Goal: Task Accomplishment & Management: Use online tool/utility

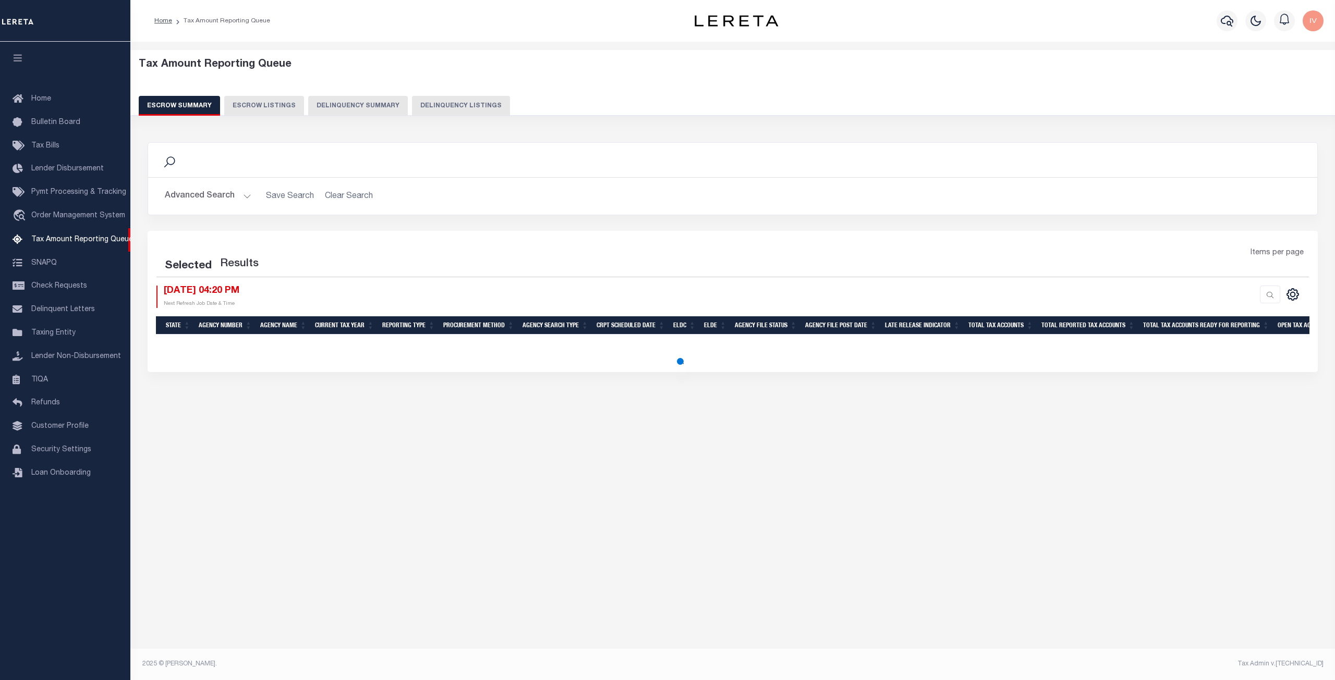
select select "100"
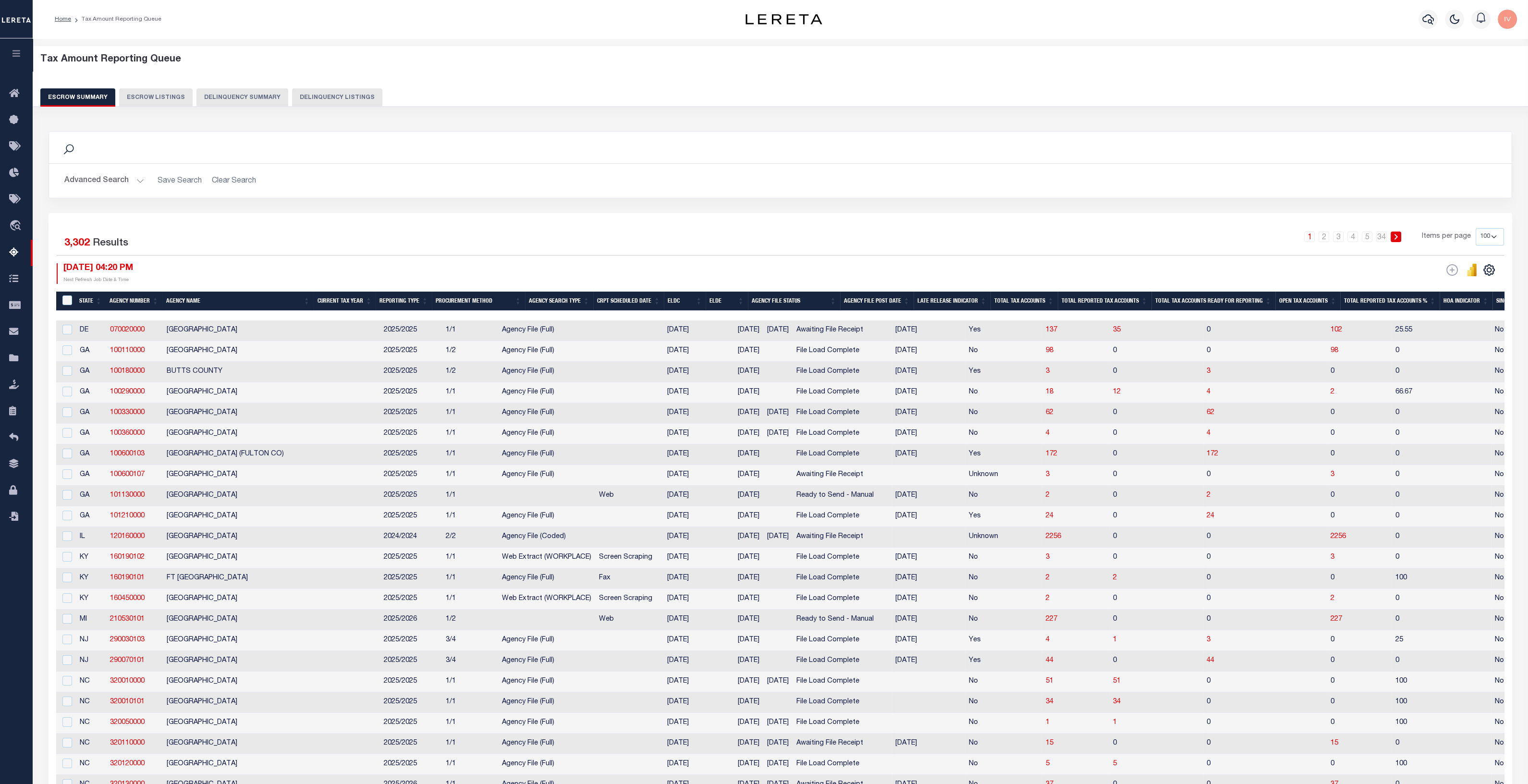
click at [131, 175] on button "Advanced Search" at bounding box center [104, 181] width 80 height 18
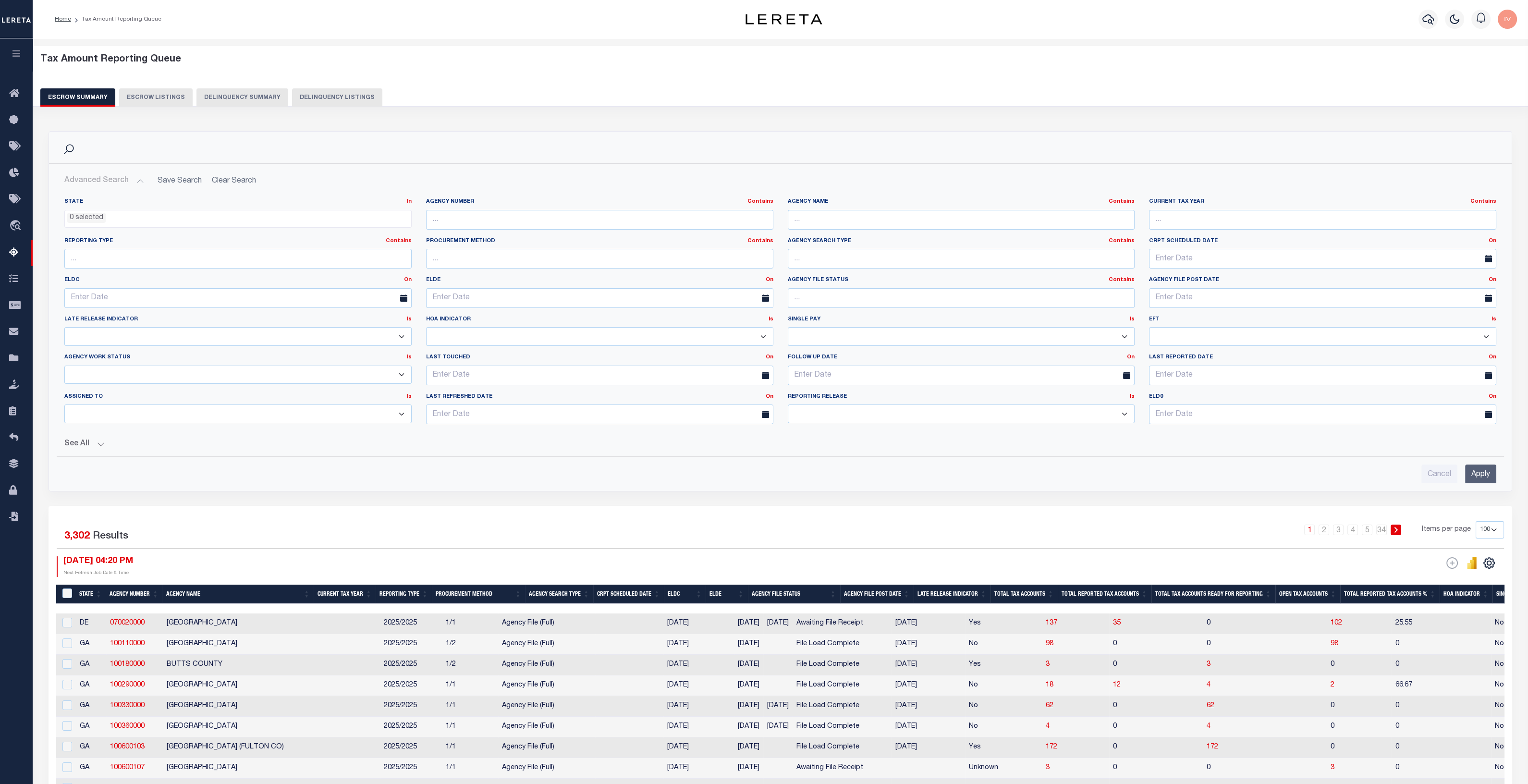
click at [131, 176] on button "Advanced Search" at bounding box center [104, 181] width 80 height 18
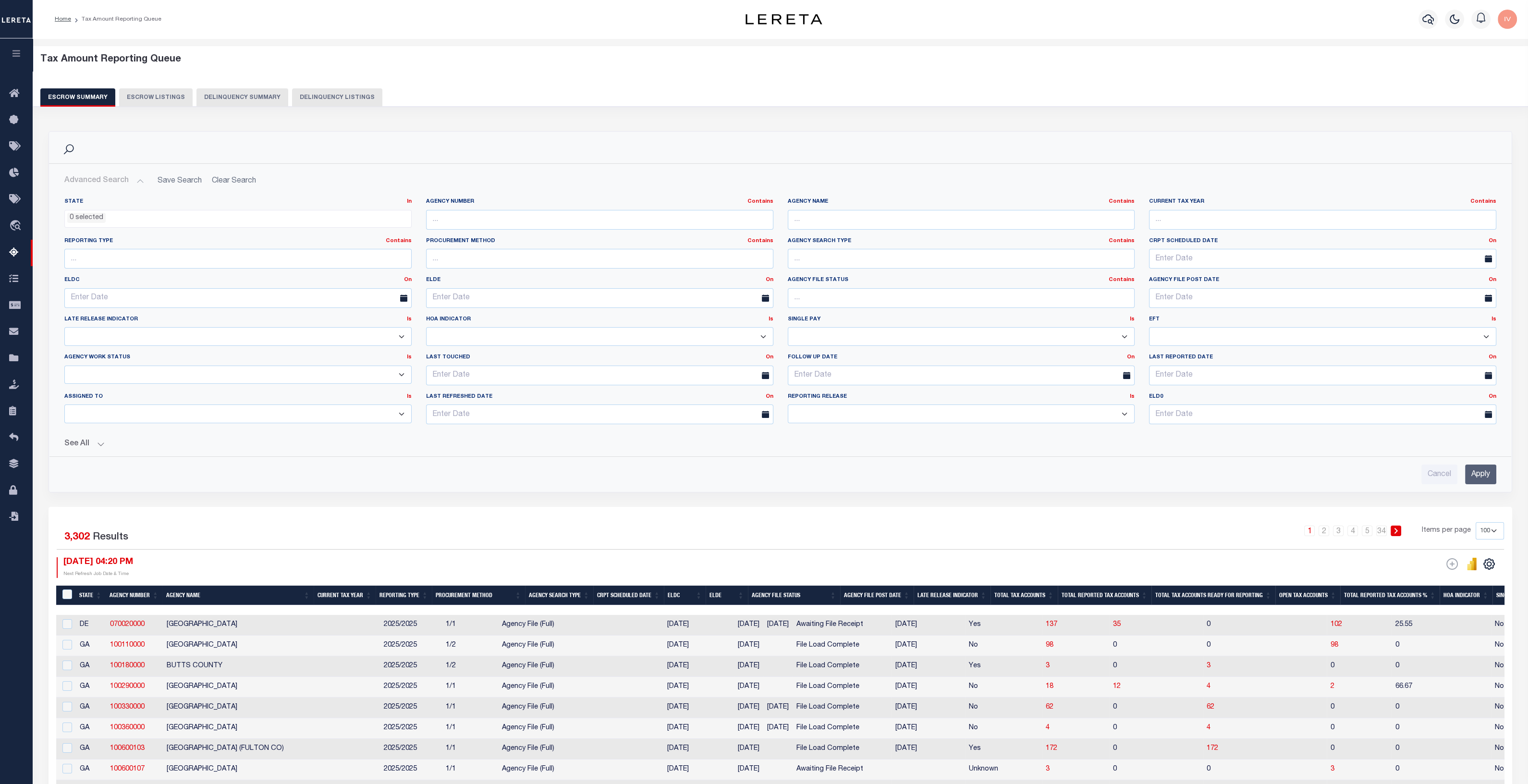
click at [131, 176] on button "Advanced Search" at bounding box center [104, 181] width 80 height 18
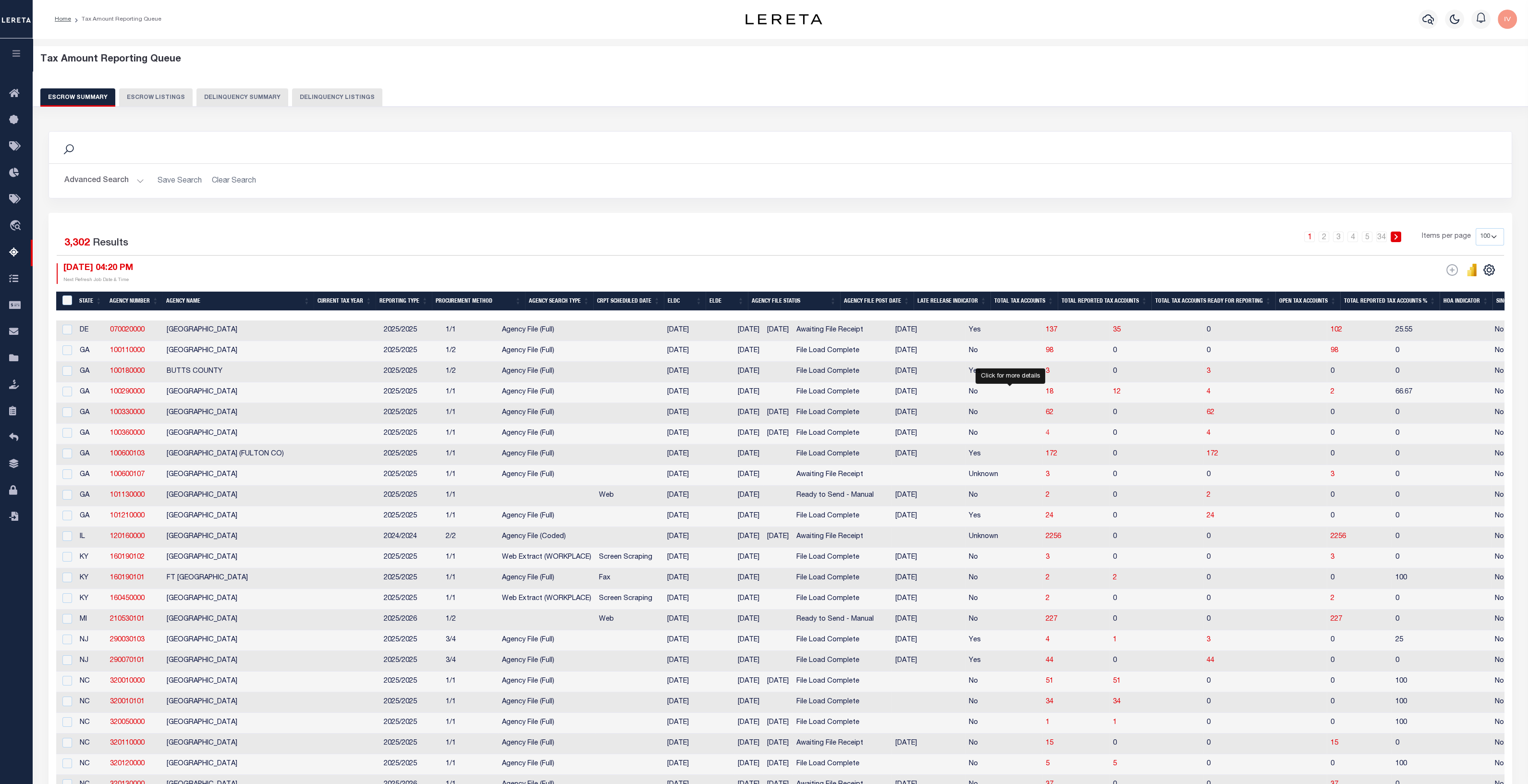
click at [1046, 437] on span "4" at bounding box center [1048, 433] width 4 height 6
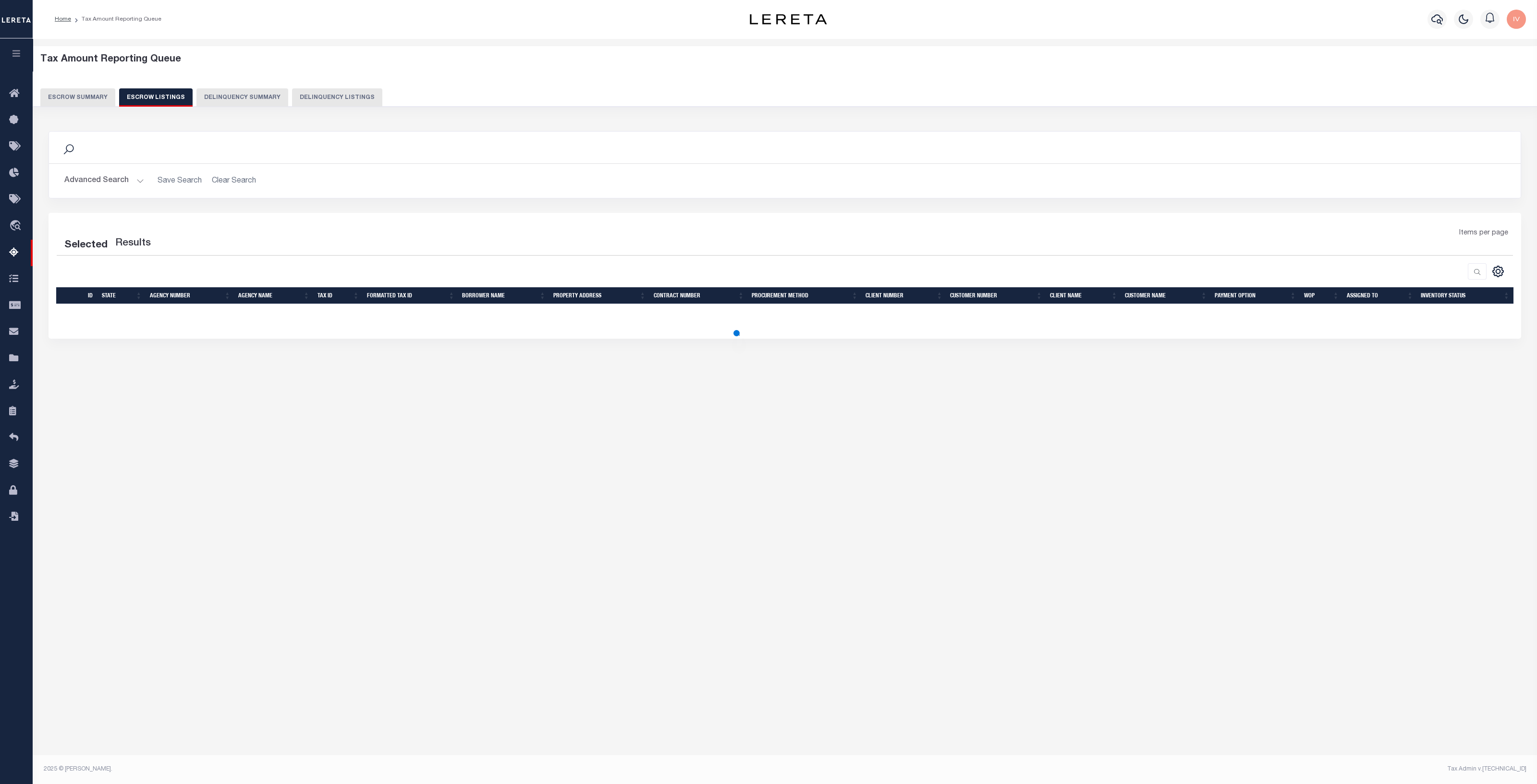
select select "100"
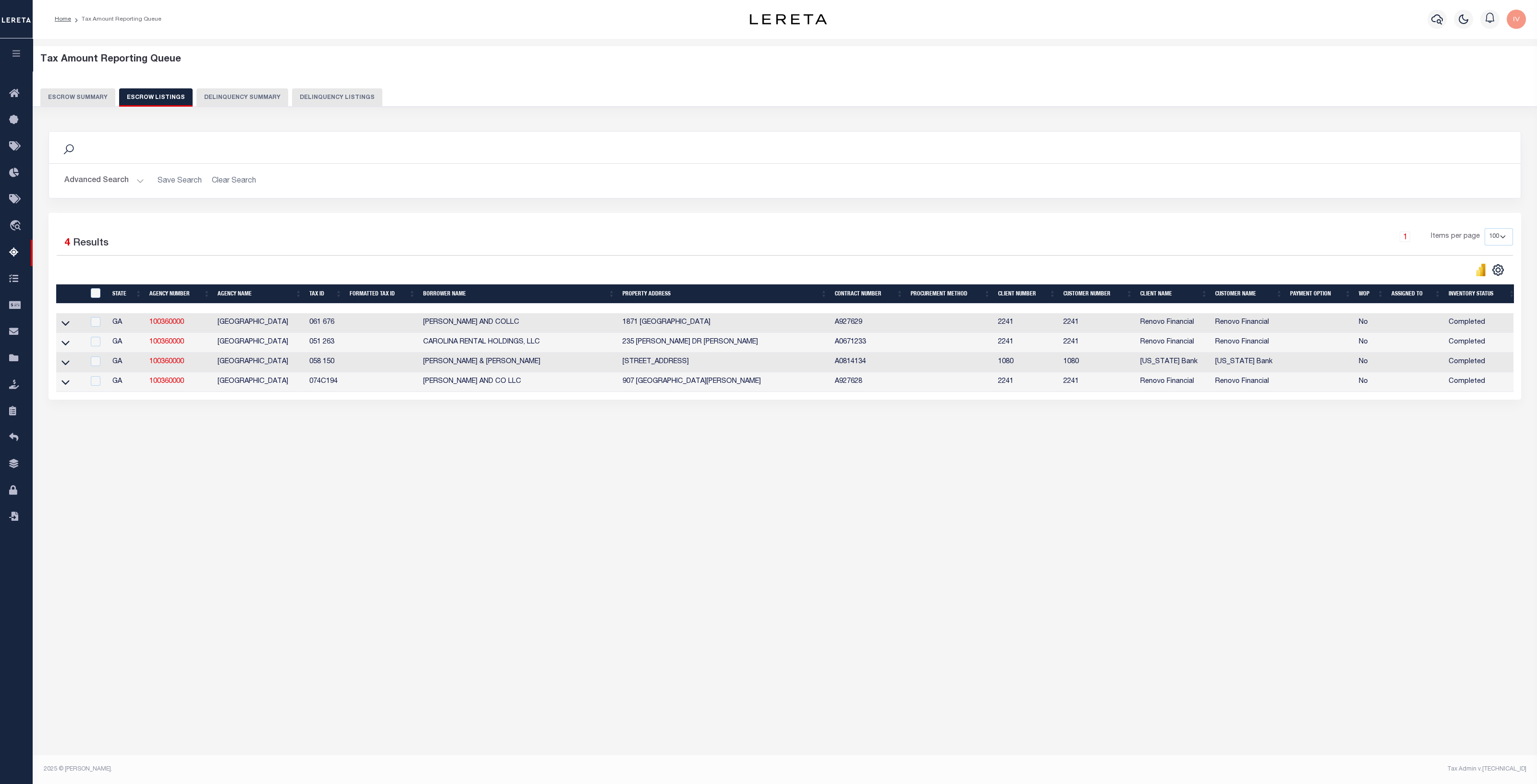
drag, startPoint x: 339, startPoint y: 387, endPoint x: 294, endPoint y: 384, distance: 45.1
click at [294, 384] on tr "GA 100360000 COLUMBIA COUNTY 074C194 CORTES AND CO LLC 907 CABOT COVE MARTINEZ,…" at bounding box center [787, 381] width 1462 height 19
copy tr "074C194"
click at [63, 390] on td at bounding box center [70, 381] width 29 height 19
checkbox input "true"
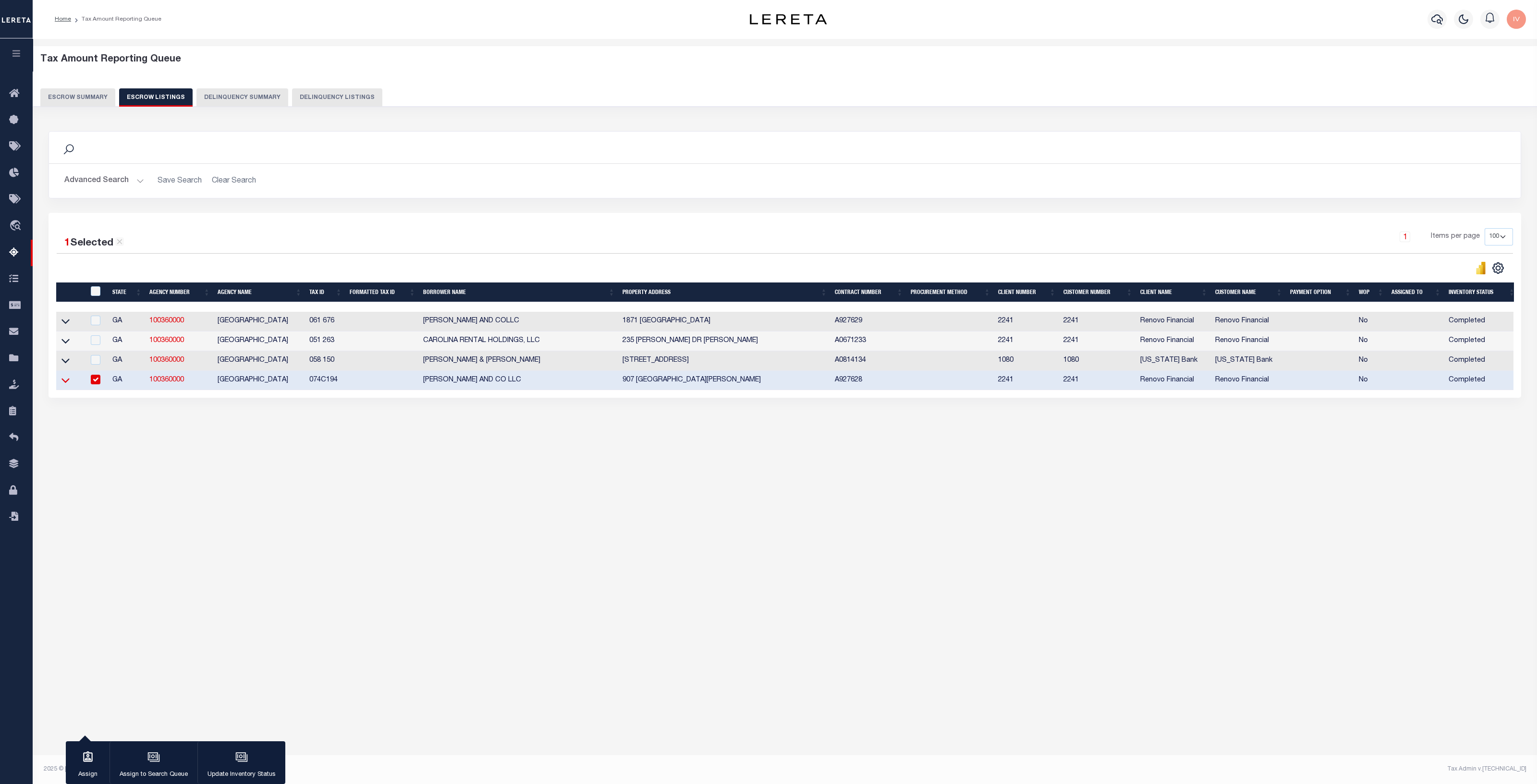
click at [68, 379] on icon at bounding box center [65, 380] width 8 height 10
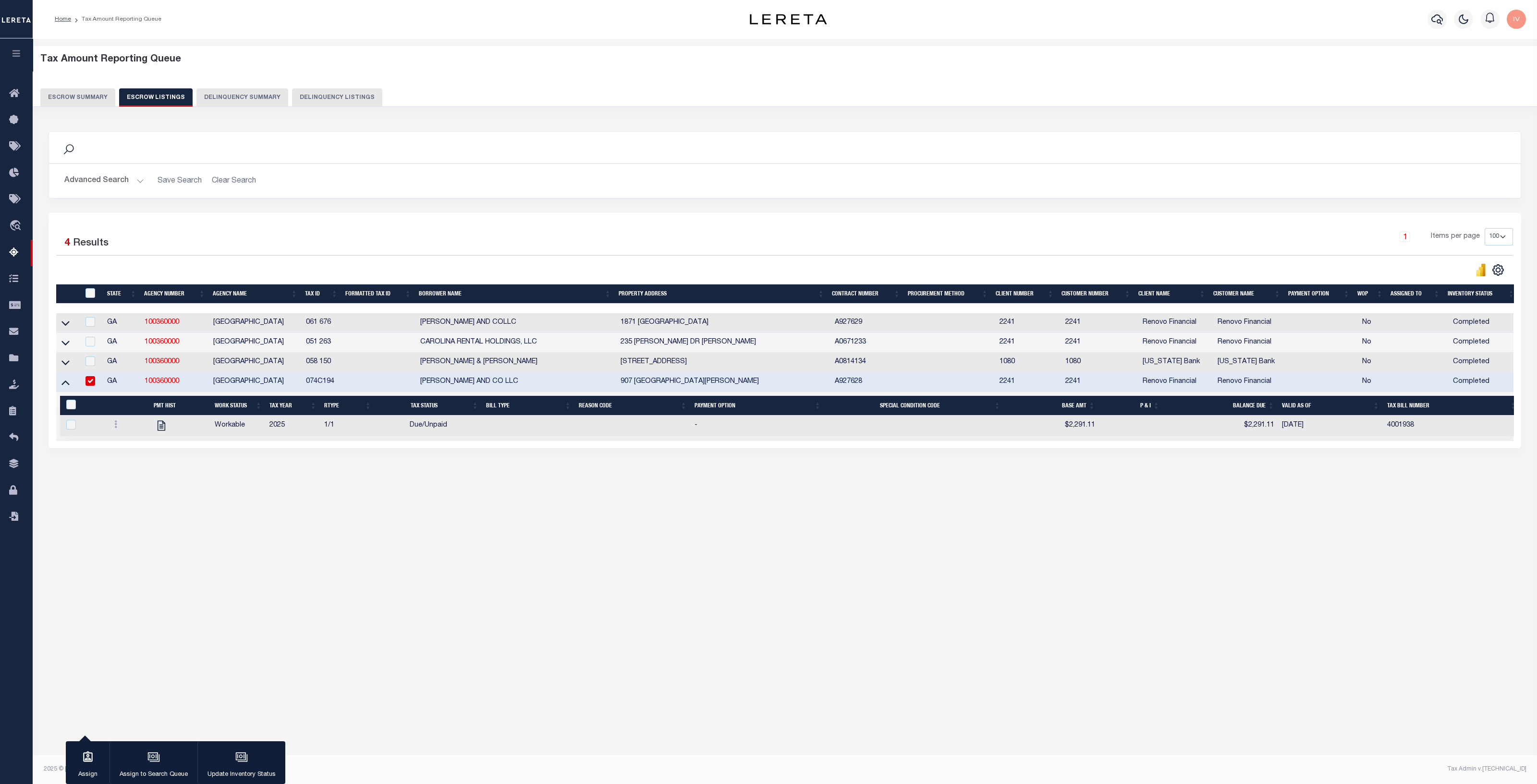
click at [389, 493] on div "Tax Amount Reporting Queue Escrow Summary Escrow Listings In" at bounding box center [785, 276] width 1498 height 458
click at [624, 448] on div "1 Selected 4 Results 1 Items per page 10 25 50 100 500" at bounding box center [785, 330] width 1472 height 235
click at [358, 557] on div "Tax Amount Reporting Queue Escrow Summary Escrow Listings In" at bounding box center [784, 392] width 1505 height 706
drag, startPoint x: 209, startPoint y: 427, endPoint x: 1159, endPoint y: 431, distance: 950.0
click at [1159, 431] on tr "Workable 2025 1/1 Due/Unpaid - $2,291.11 $2,291.11 09/30/2025 4001938" at bounding box center [790, 426] width 1461 height 20
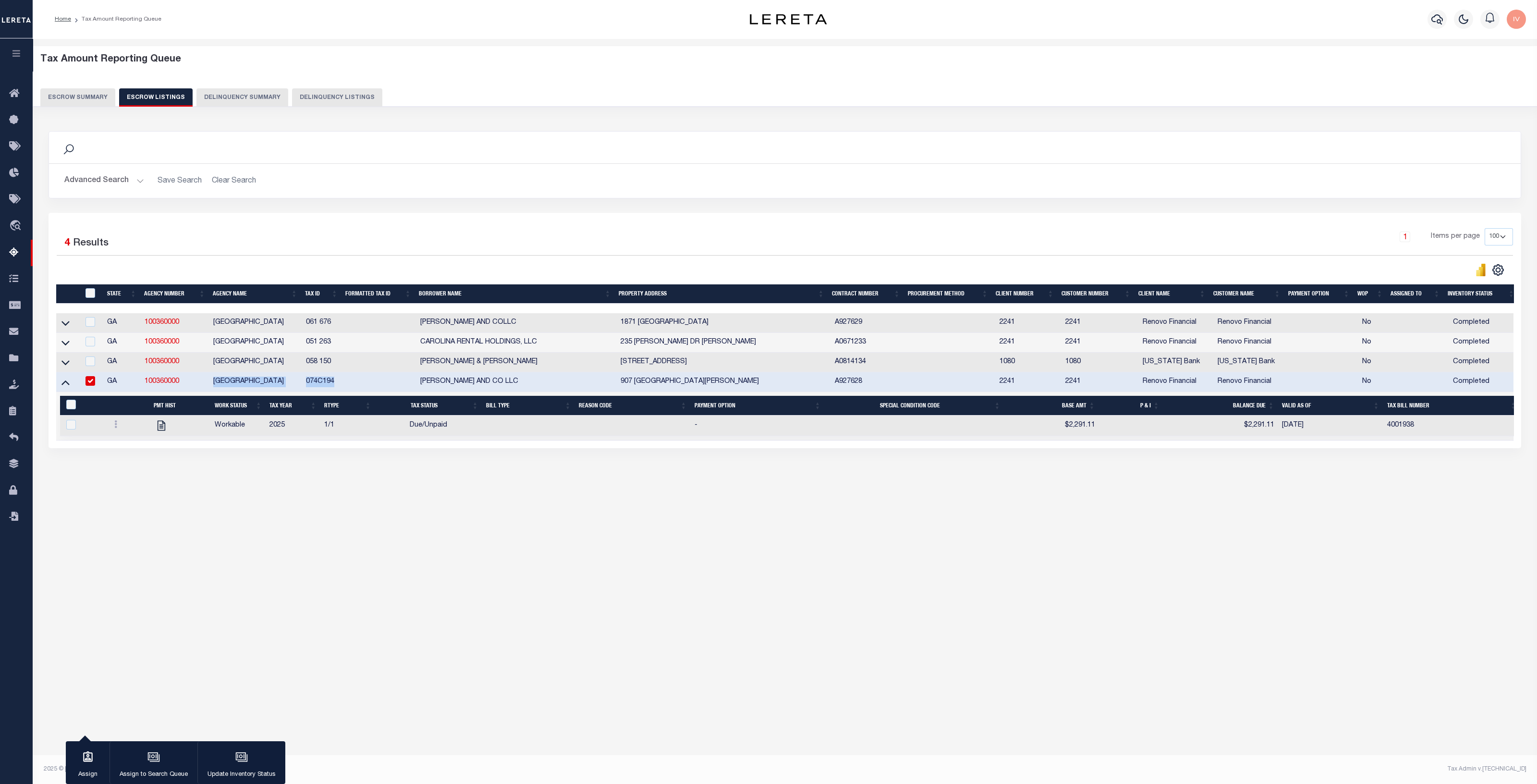
drag, startPoint x: 198, startPoint y: 378, endPoint x: 402, endPoint y: 378, distance: 204.0
click at [402, 378] on tr "GA 100360000 COLUMBIA COUNTY 074C194 CORTES AND CO LLC 907 CABOT COVE MARTINEZ,…" at bounding box center [790, 381] width 1468 height 19
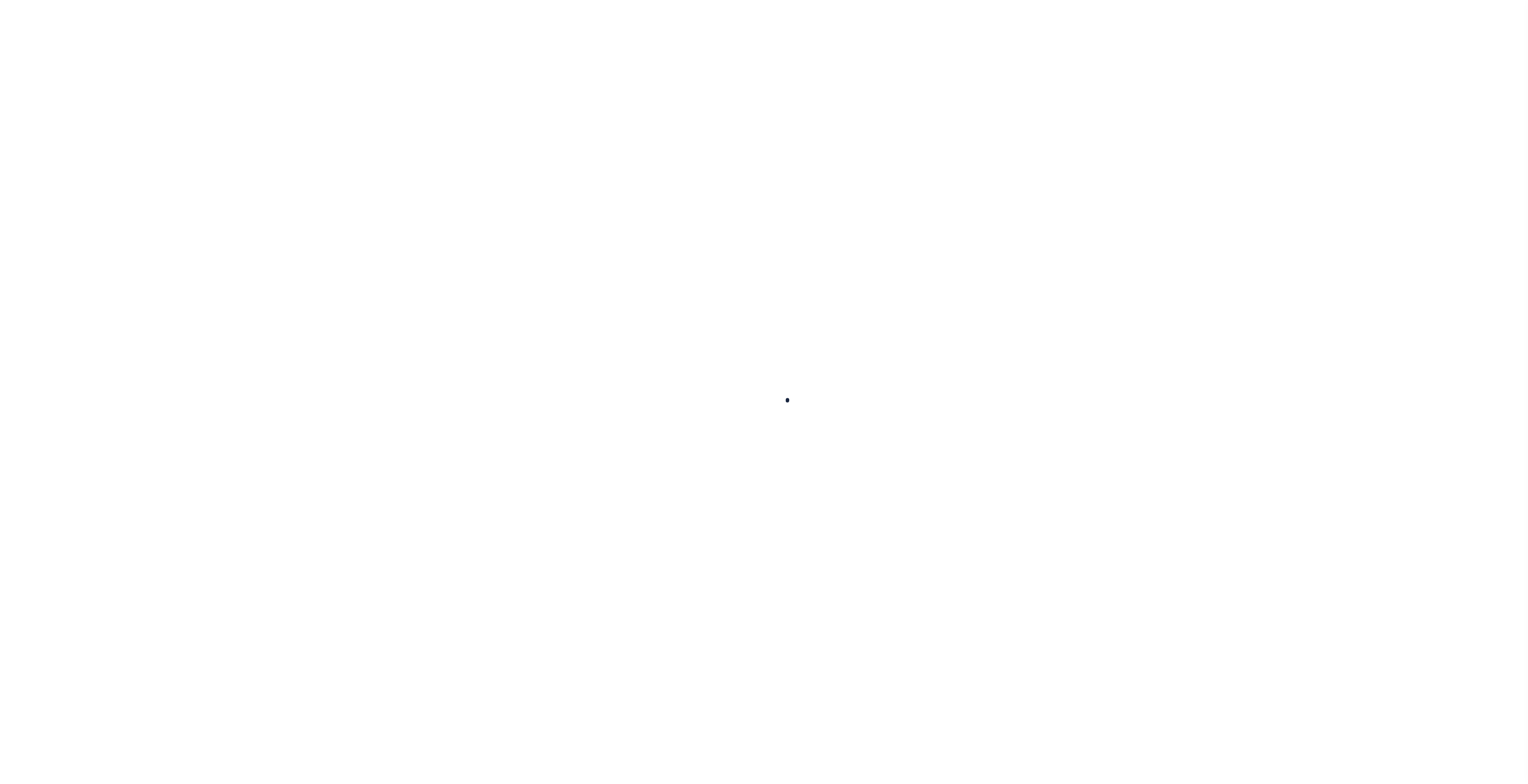
select select
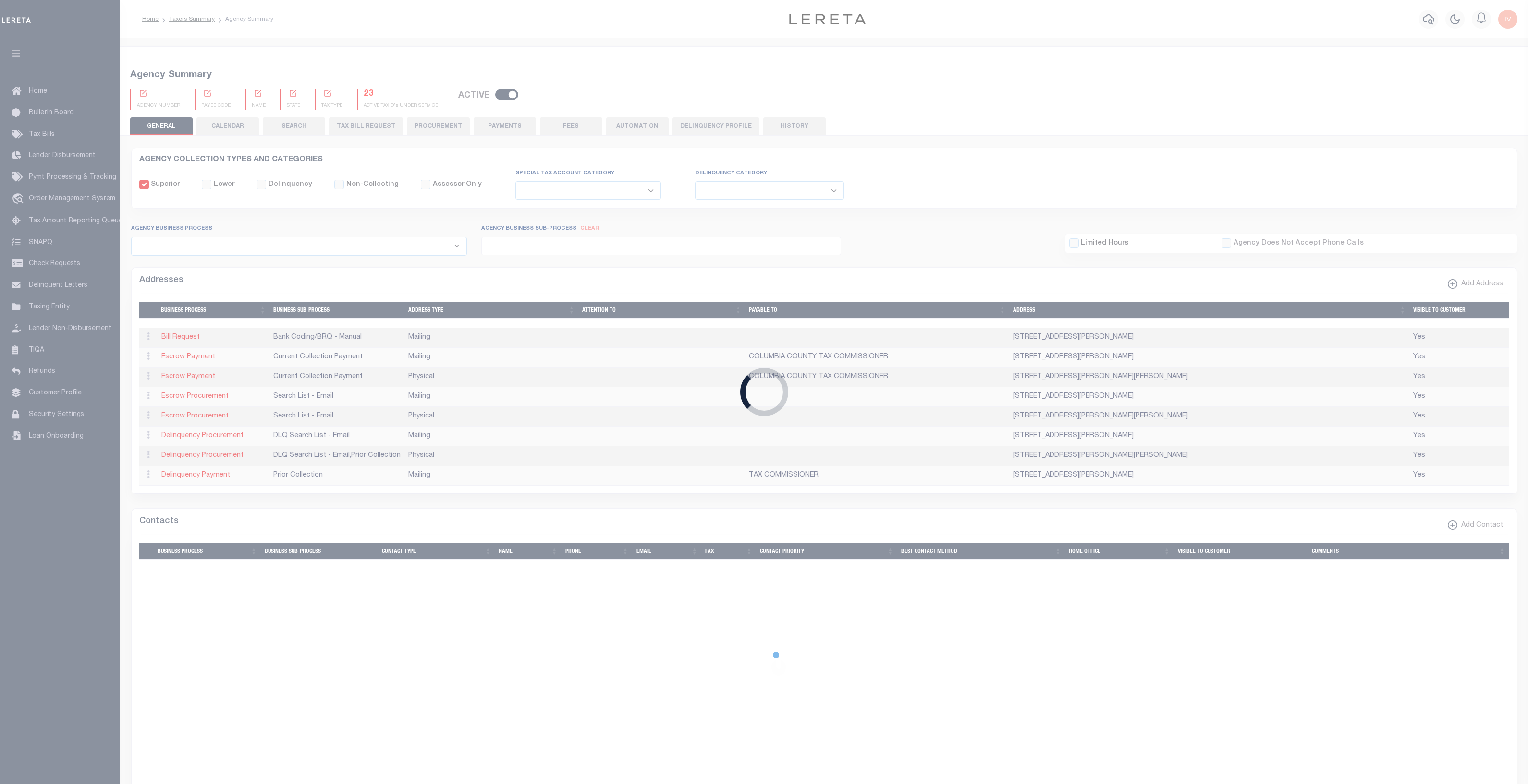
checkbox input "false"
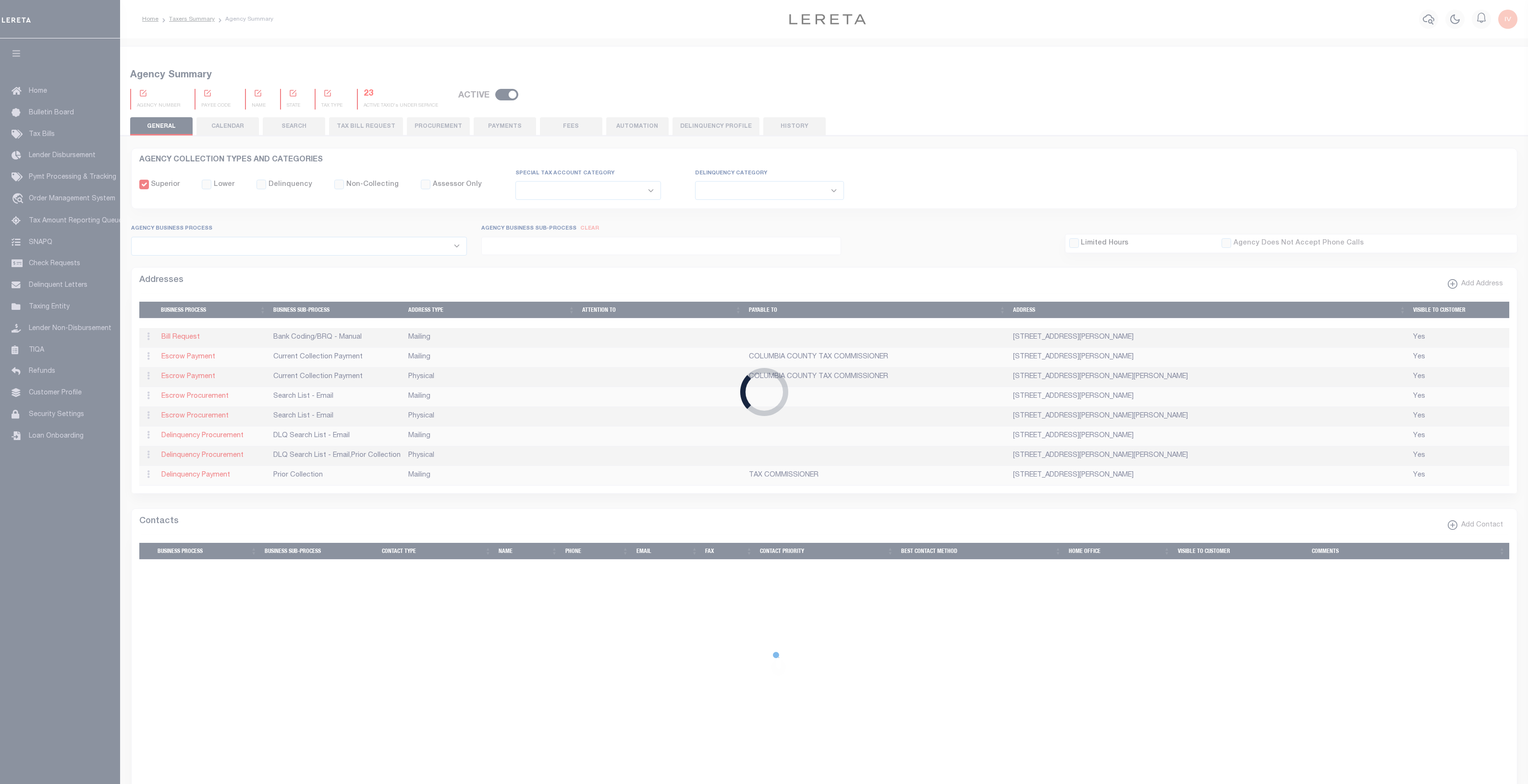
type input "1307300000"
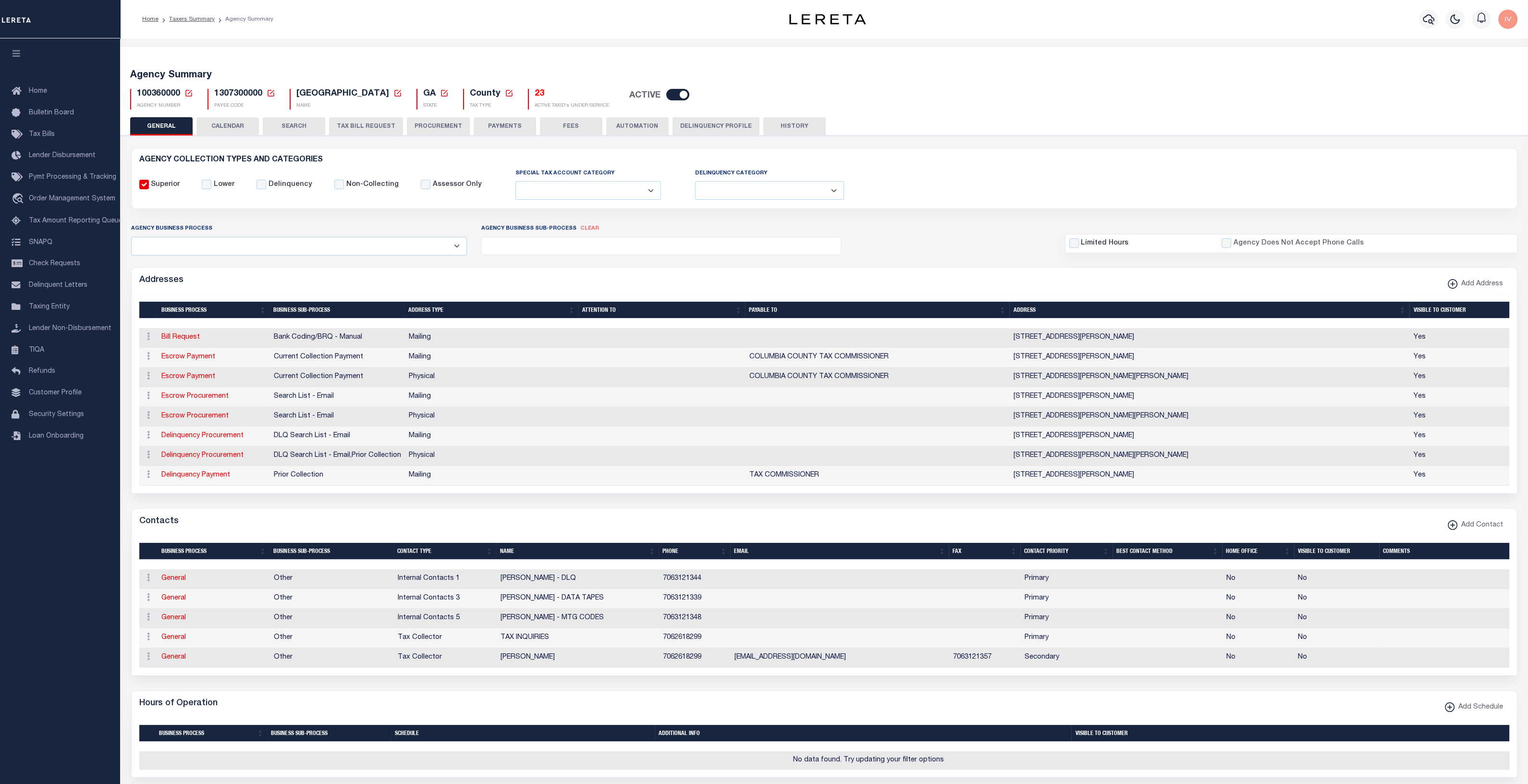
click at [225, 91] on span "1307300000" at bounding box center [239, 93] width 48 height 8
copy span "1307300000"
click at [228, 97] on span "1307300000" at bounding box center [239, 93] width 48 height 8
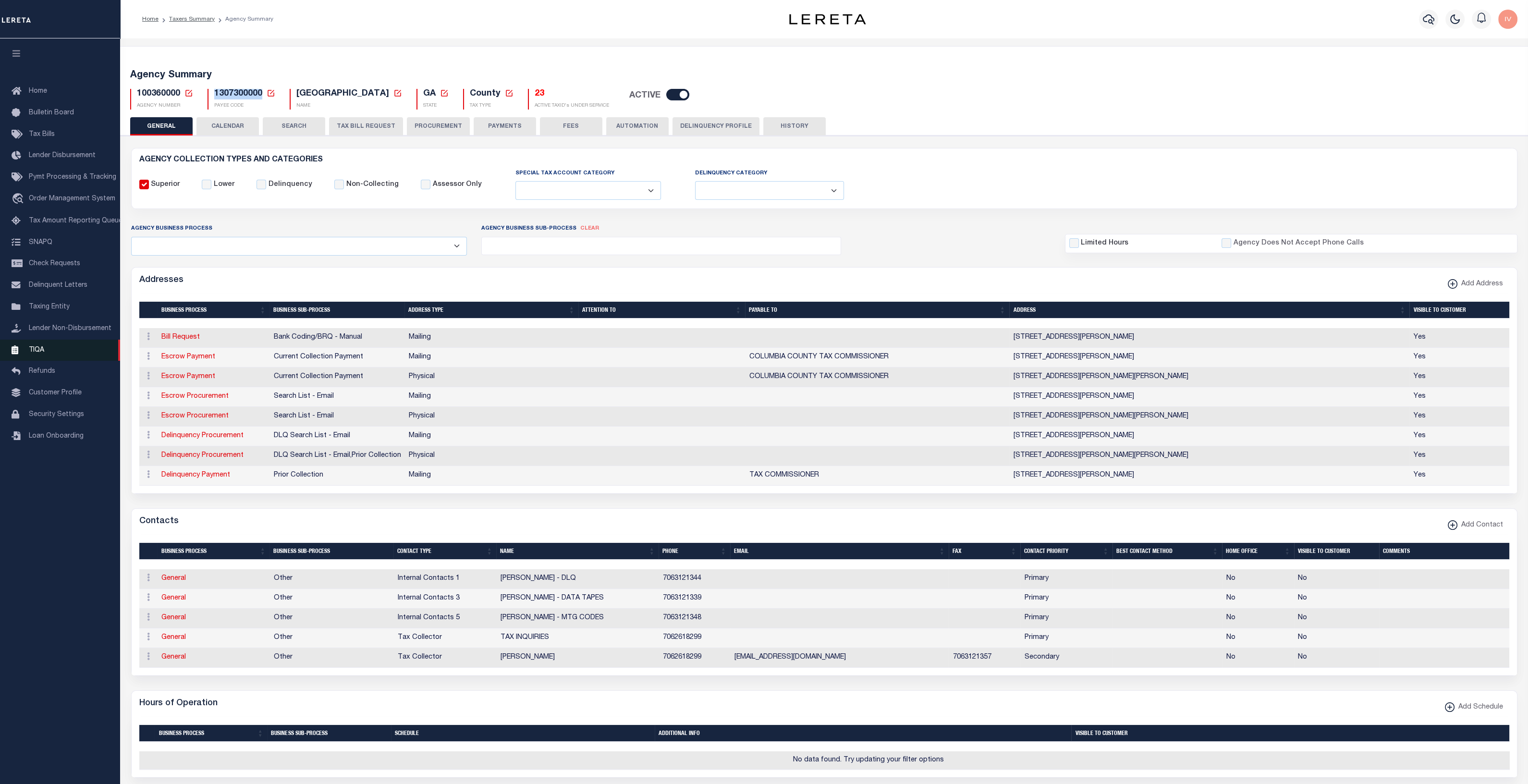
click at [28, 354] on link "TIQA" at bounding box center [60, 350] width 120 height 21
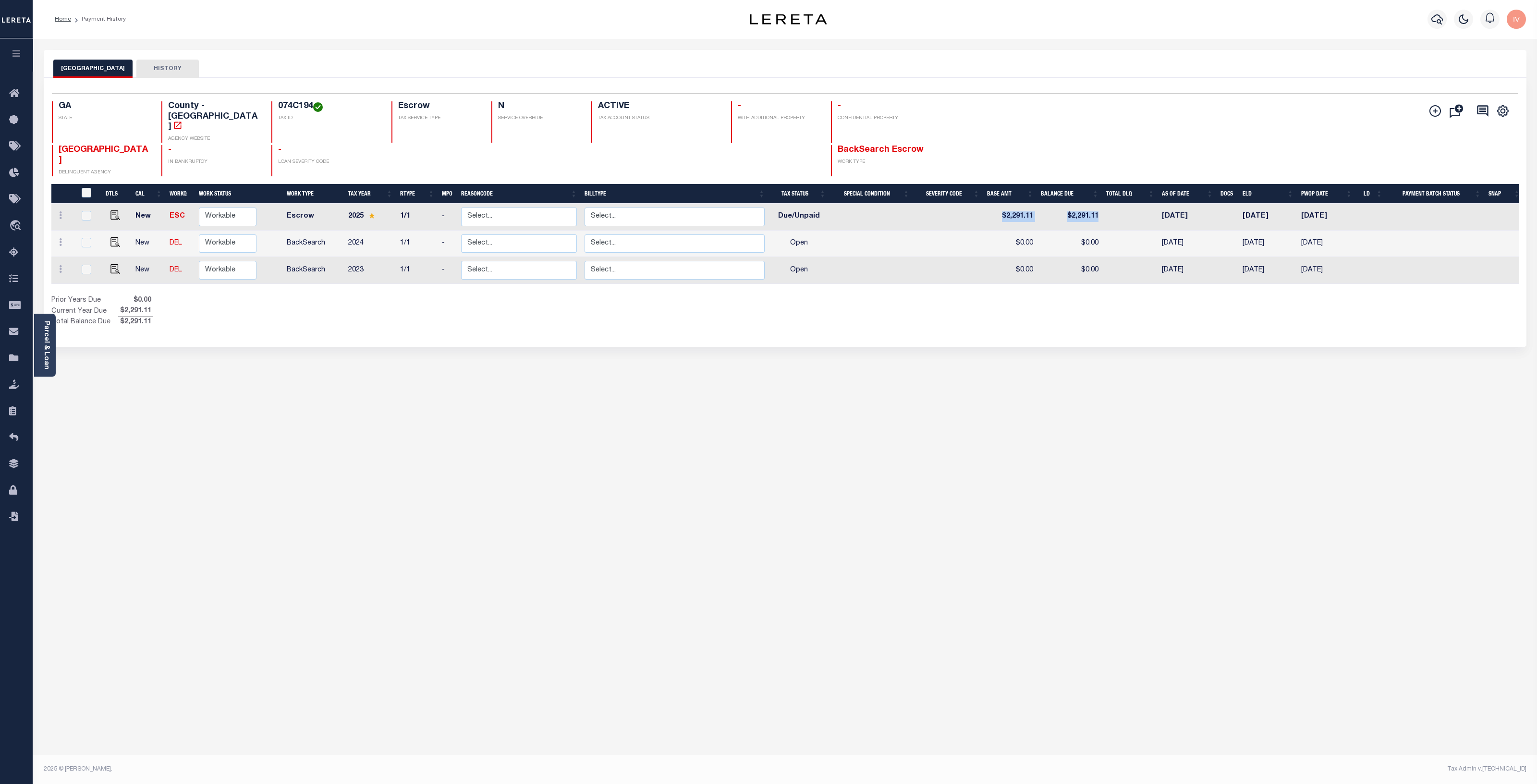
drag, startPoint x: 805, startPoint y: 194, endPoint x: 1114, endPoint y: 193, distance: 309.0
click at [1114, 204] on tr "New ESC Non Workable Workable Escrow 2025 1/1 - Select... Payment Reversal Taxa…" at bounding box center [788, 216] width 1472 height 27
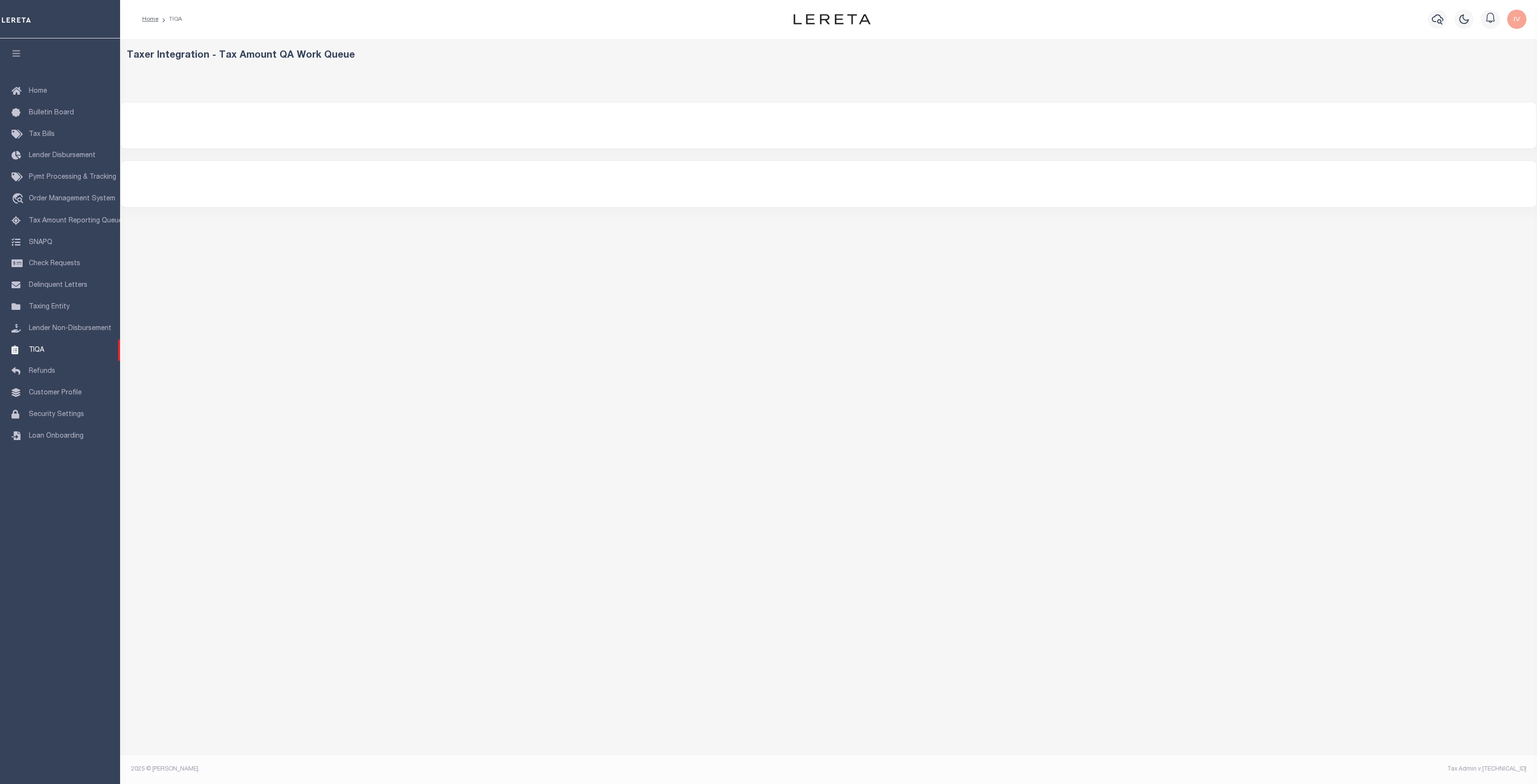
select select "200"
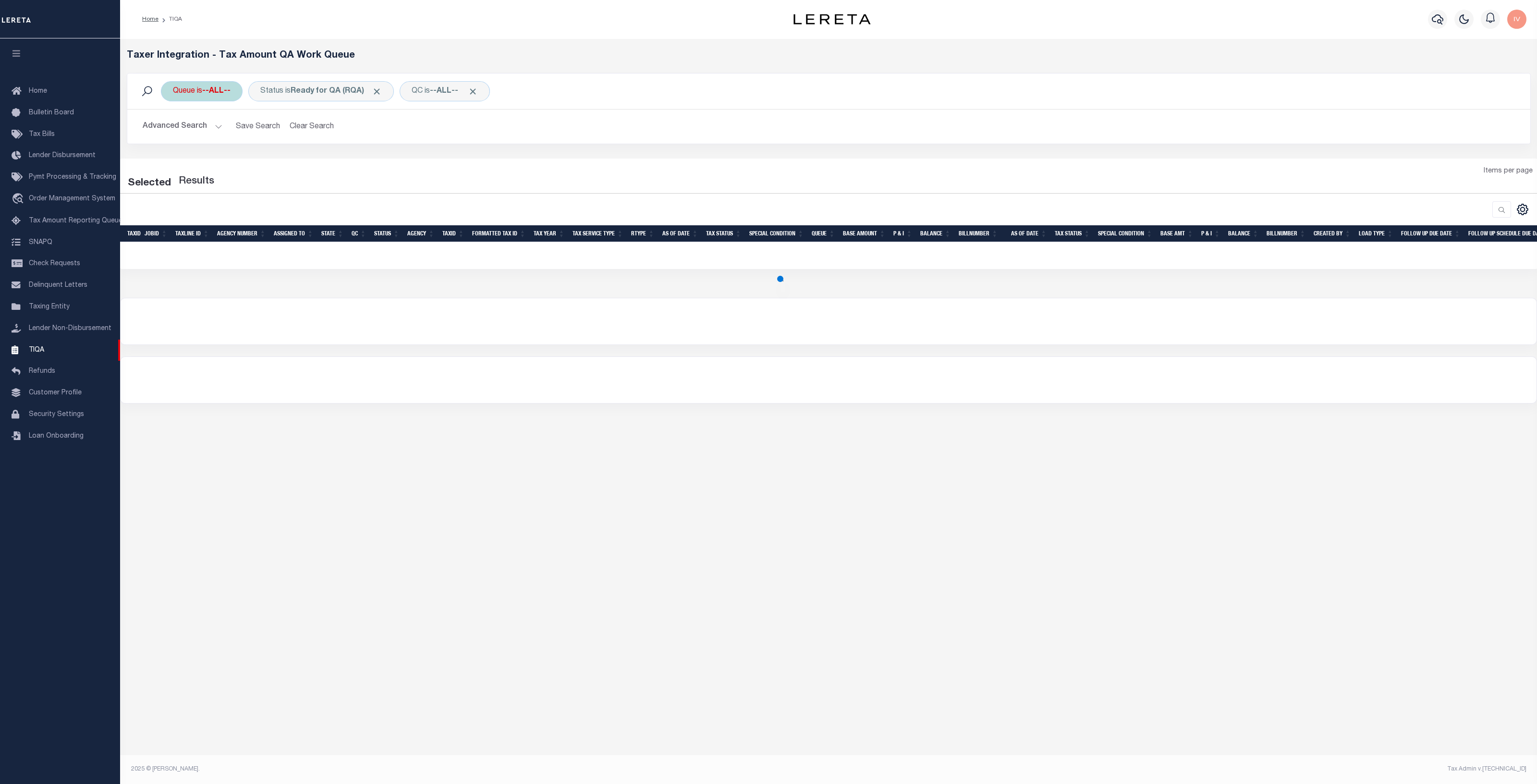
click at [221, 93] on b "--ALL--" at bounding box center [216, 91] width 29 height 7
select select "200"
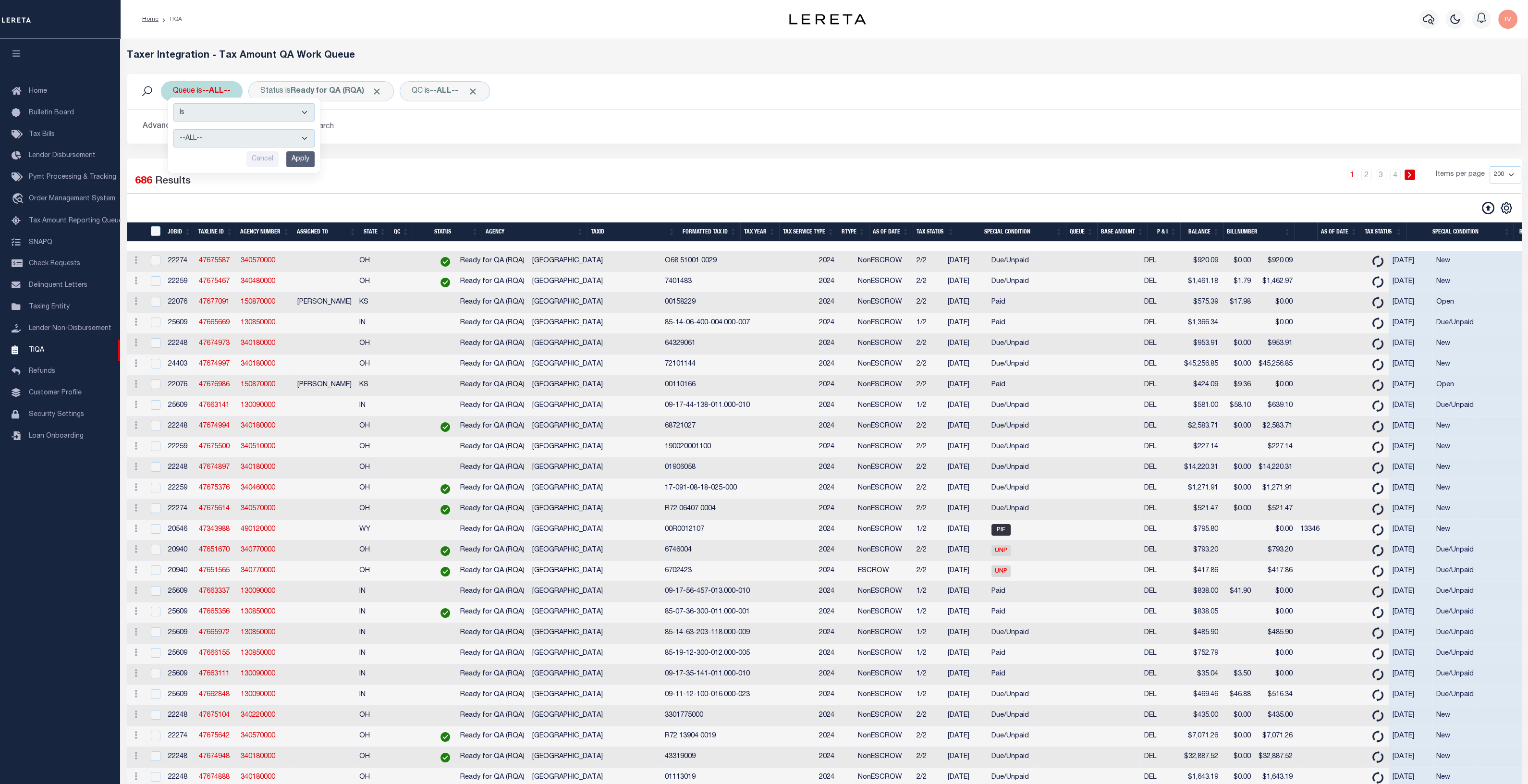
click at [213, 143] on select "--ALL-- Delinquent Escrow" at bounding box center [243, 138] width 141 height 18
select select "ESC"
click at [173, 129] on select "--ALL-- Delinquent Escrow" at bounding box center [243, 138] width 141 height 18
click at [351, 91] on b "Ready for QA (RQA)" at bounding box center [335, 91] width 91 height 7
select select "RQA"
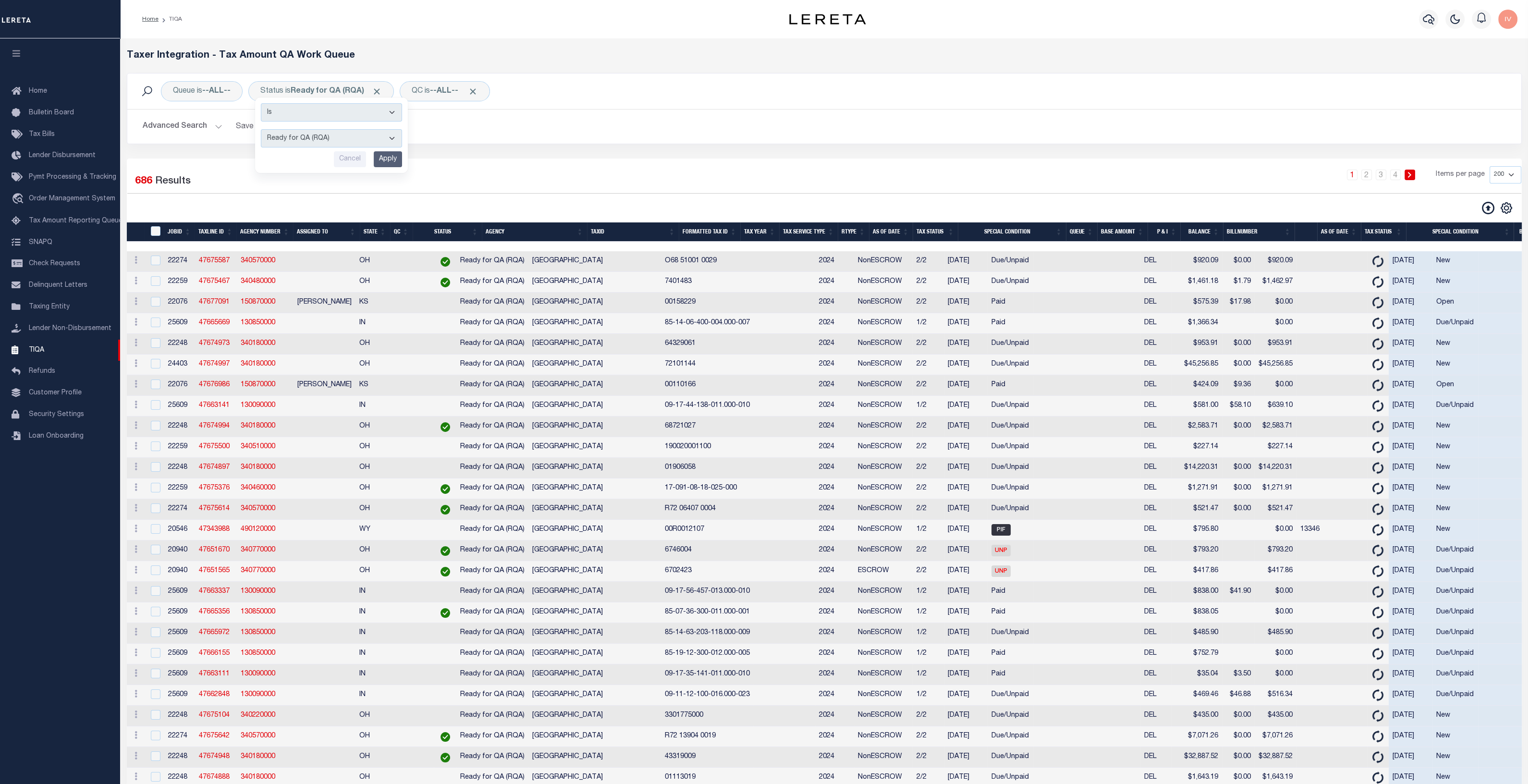
click at [542, 149] on div "Queue is --ALL-- Status is Ready for QA (RQA) Is Contains AI - Bot Exception (E…" at bounding box center [825, 115] width 1410 height 86
click at [379, 88] on span "Click to Remove" at bounding box center [376, 91] width 10 height 10
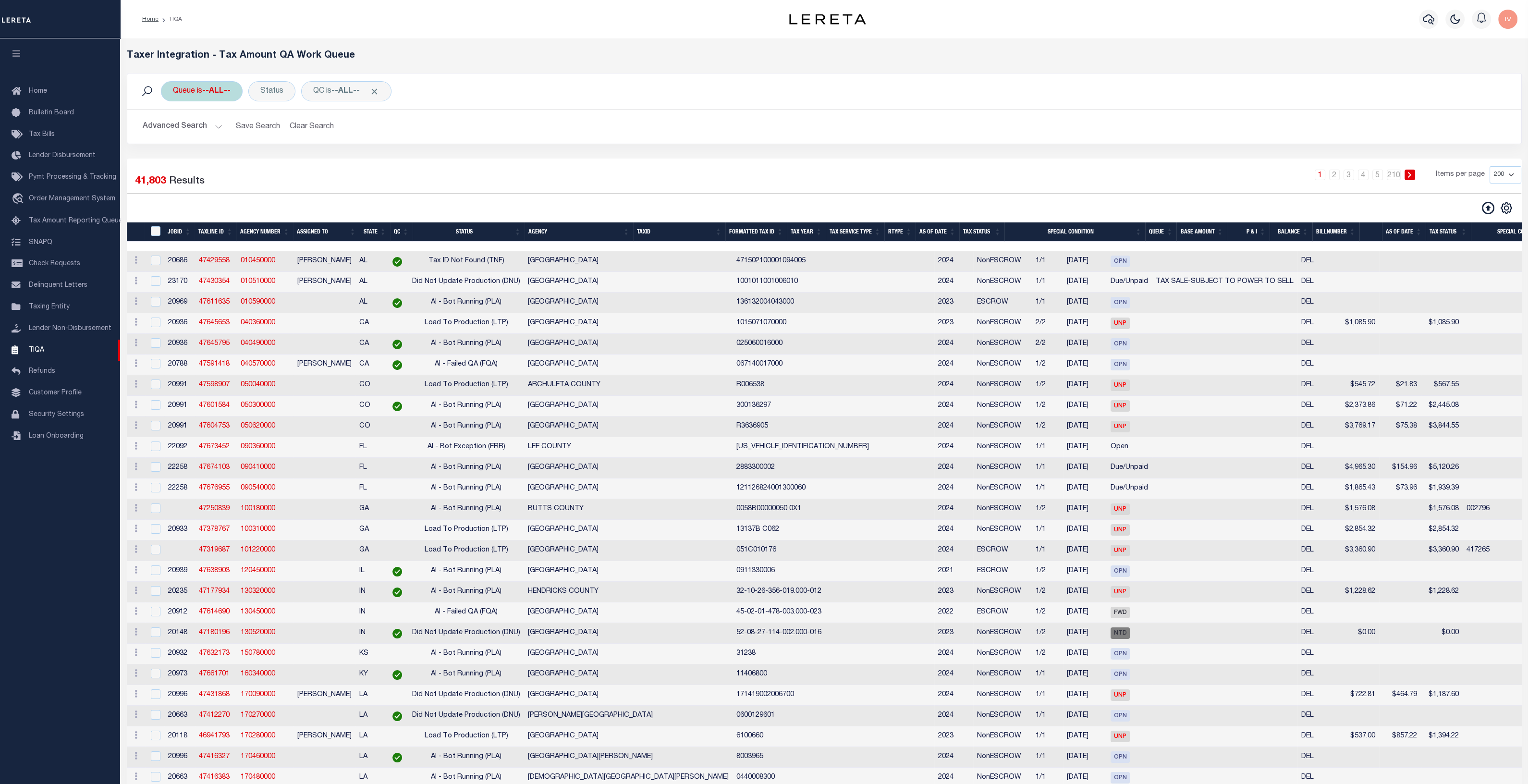
click at [206, 93] on b "--ALL--" at bounding box center [216, 91] width 29 height 7
click at [195, 133] on select "--ALL-- Delinquent Escrow" at bounding box center [243, 138] width 141 height 18
select select "ESC"
click at [173, 129] on select "--ALL-- Delinquent Escrow" at bounding box center [243, 138] width 141 height 18
click at [303, 153] on input "Apply" at bounding box center [300, 158] width 29 height 16
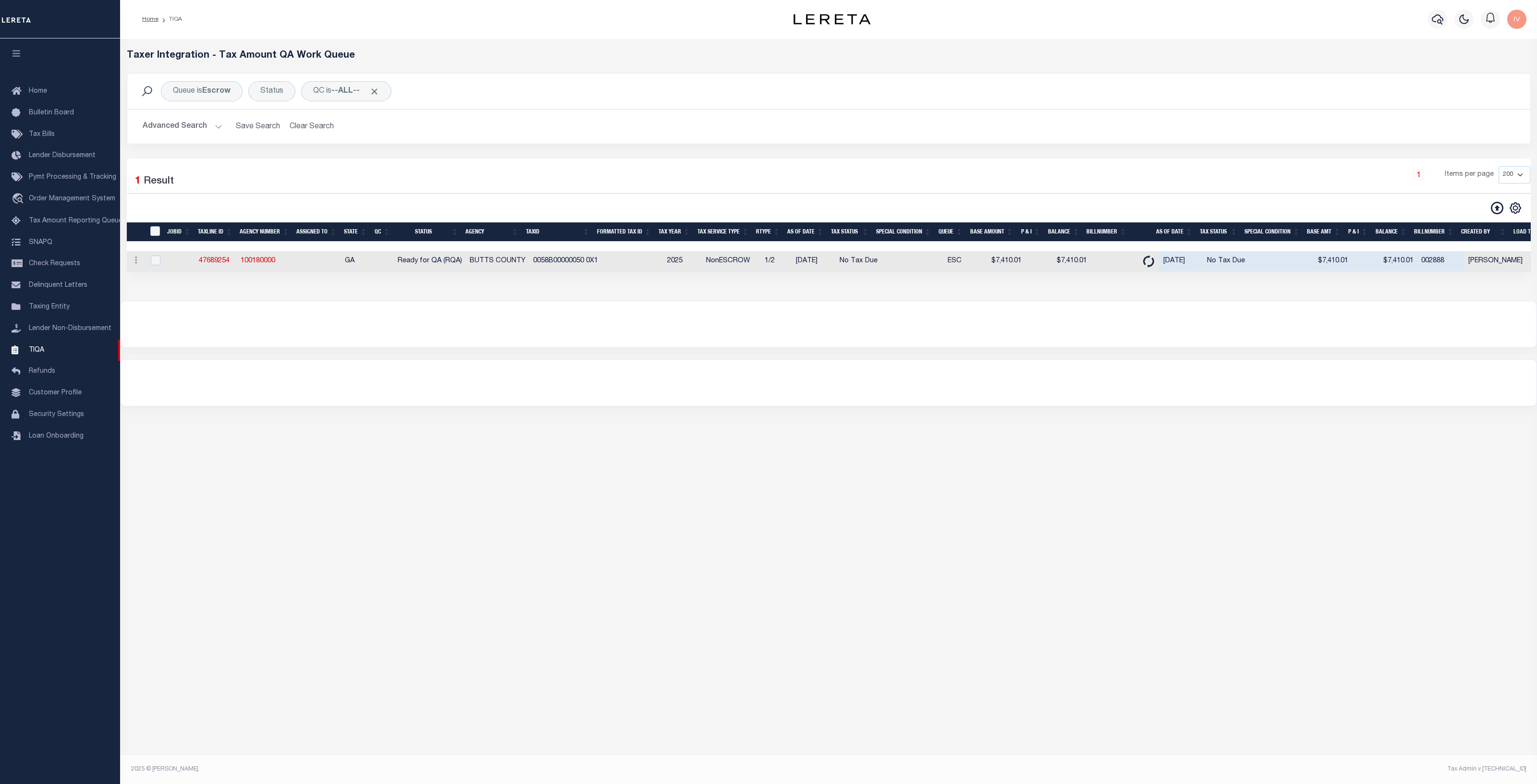
click at [1487, 204] on button at bounding box center [1496, 207] width 21 height 14
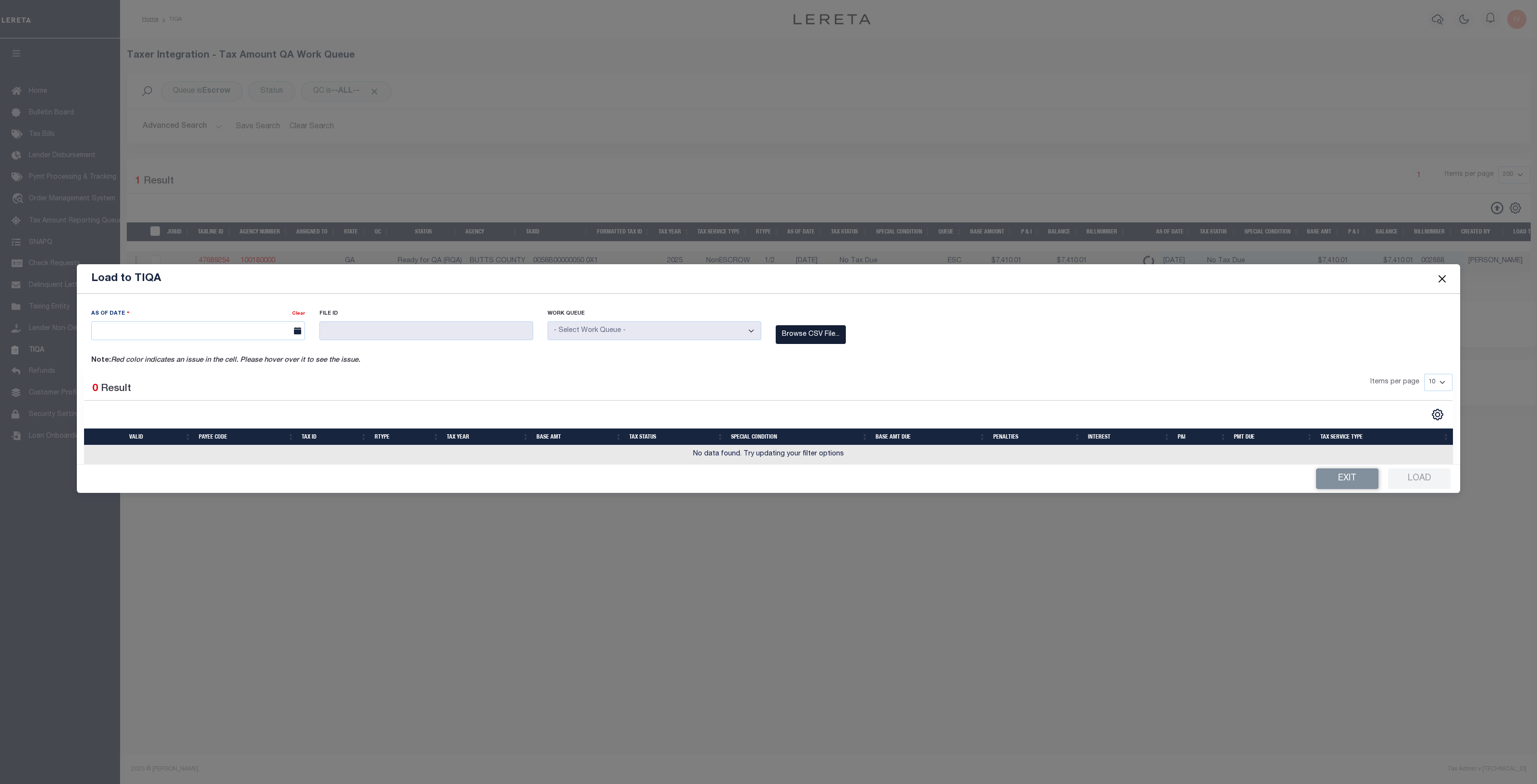
click at [810, 329] on label "Browse CSV File..." at bounding box center [811, 334] width 70 height 18
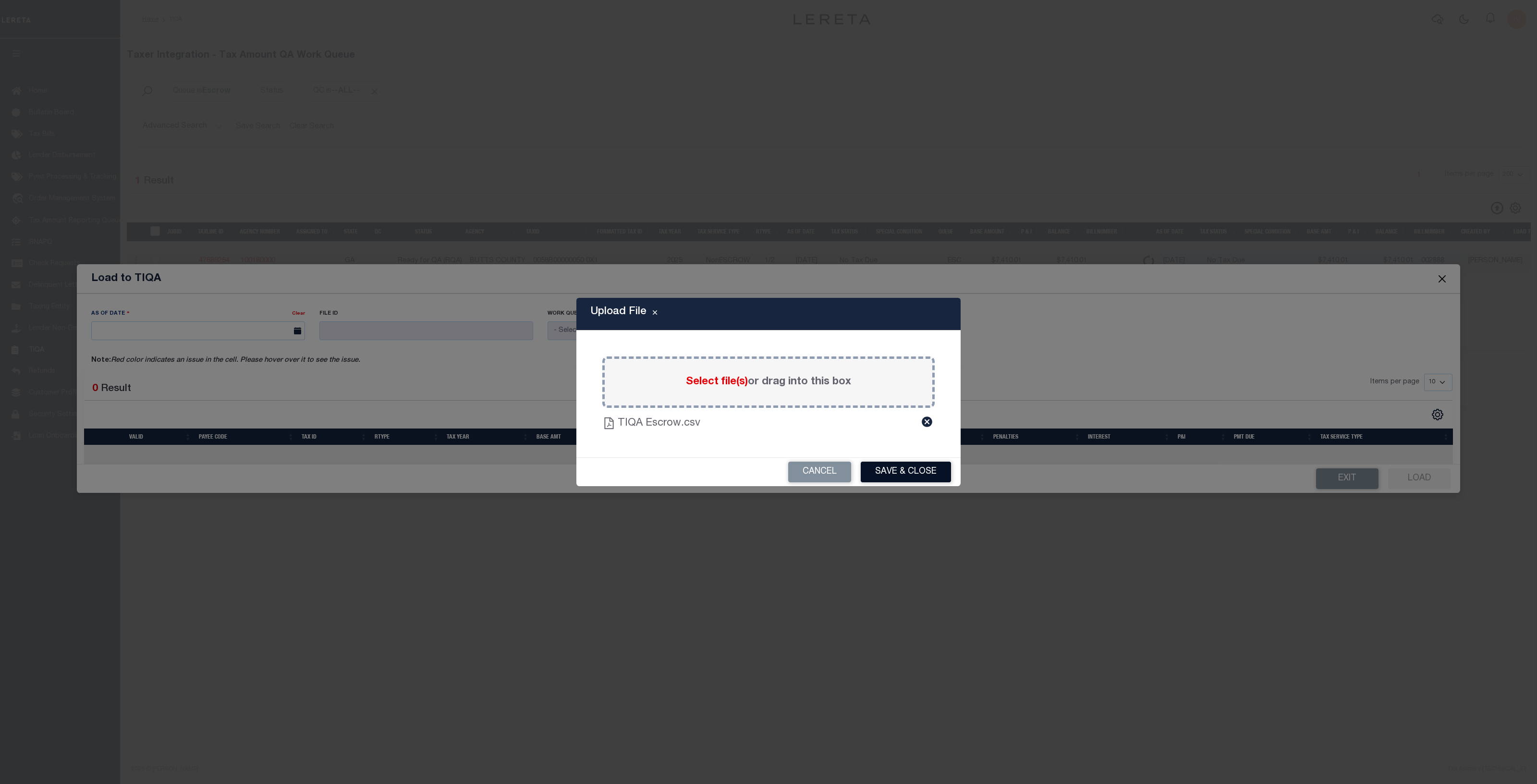
click at [910, 471] on button "Save & Close" at bounding box center [906, 472] width 90 height 20
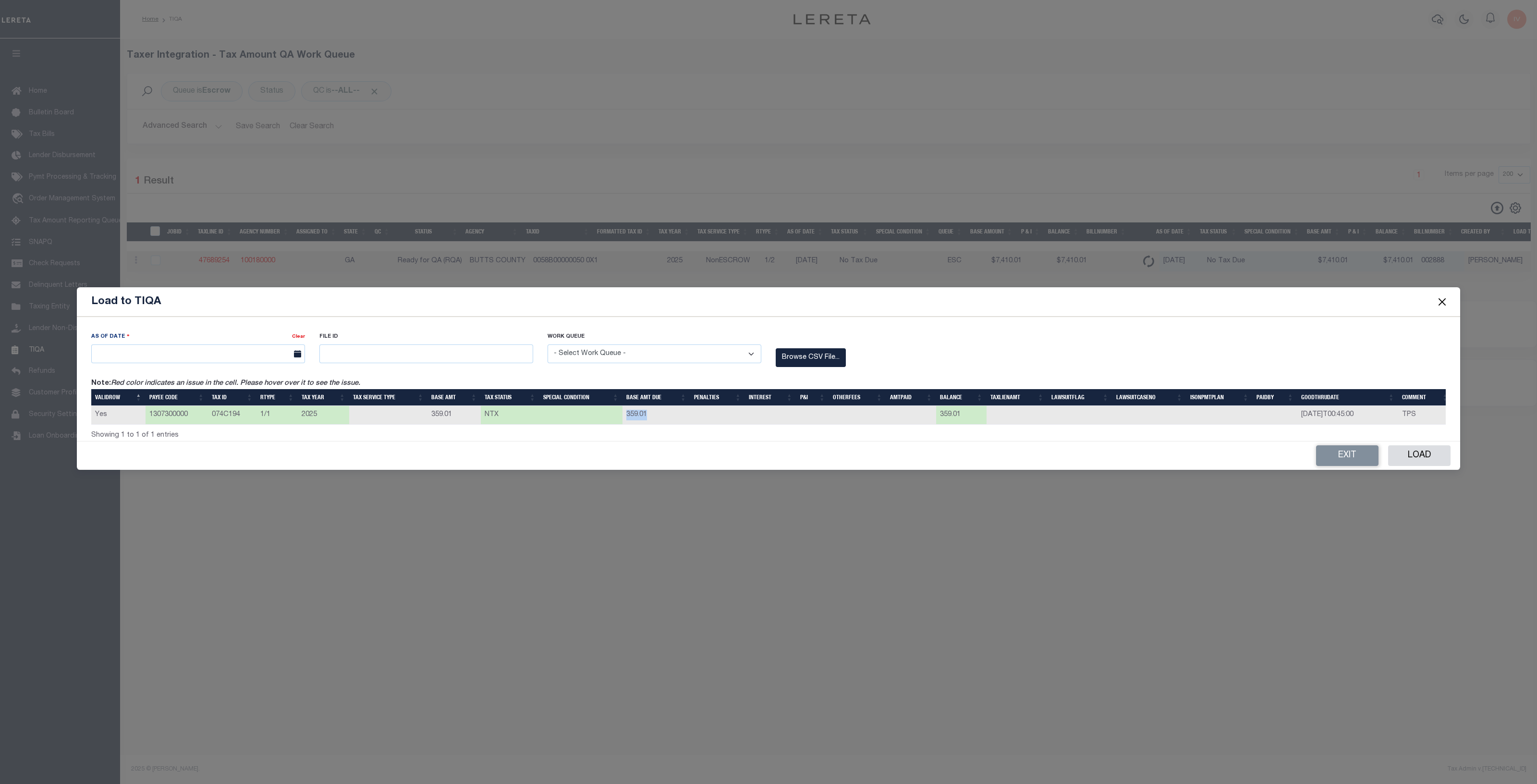
drag, startPoint x: 619, startPoint y: 412, endPoint x: 675, endPoint y: 415, distance: 56.1
click at [675, 415] on tr "Yes 1307300000 074C194 1/1 2025 359.01 NTX 359.01 359.01 2025-11-10T00:45:00 TPS" at bounding box center [771, 415] width 1361 height 18
drag, startPoint x: 201, startPoint y: 410, endPoint x: 276, endPoint y: 412, distance: 75.0
click at [276, 412] on tr "Yes 1307300000 074C194 1/1 2025 359.01 NTX 359.01 359.01 2025-11-10T00:45:00 TPS" at bounding box center [771, 415] width 1361 height 18
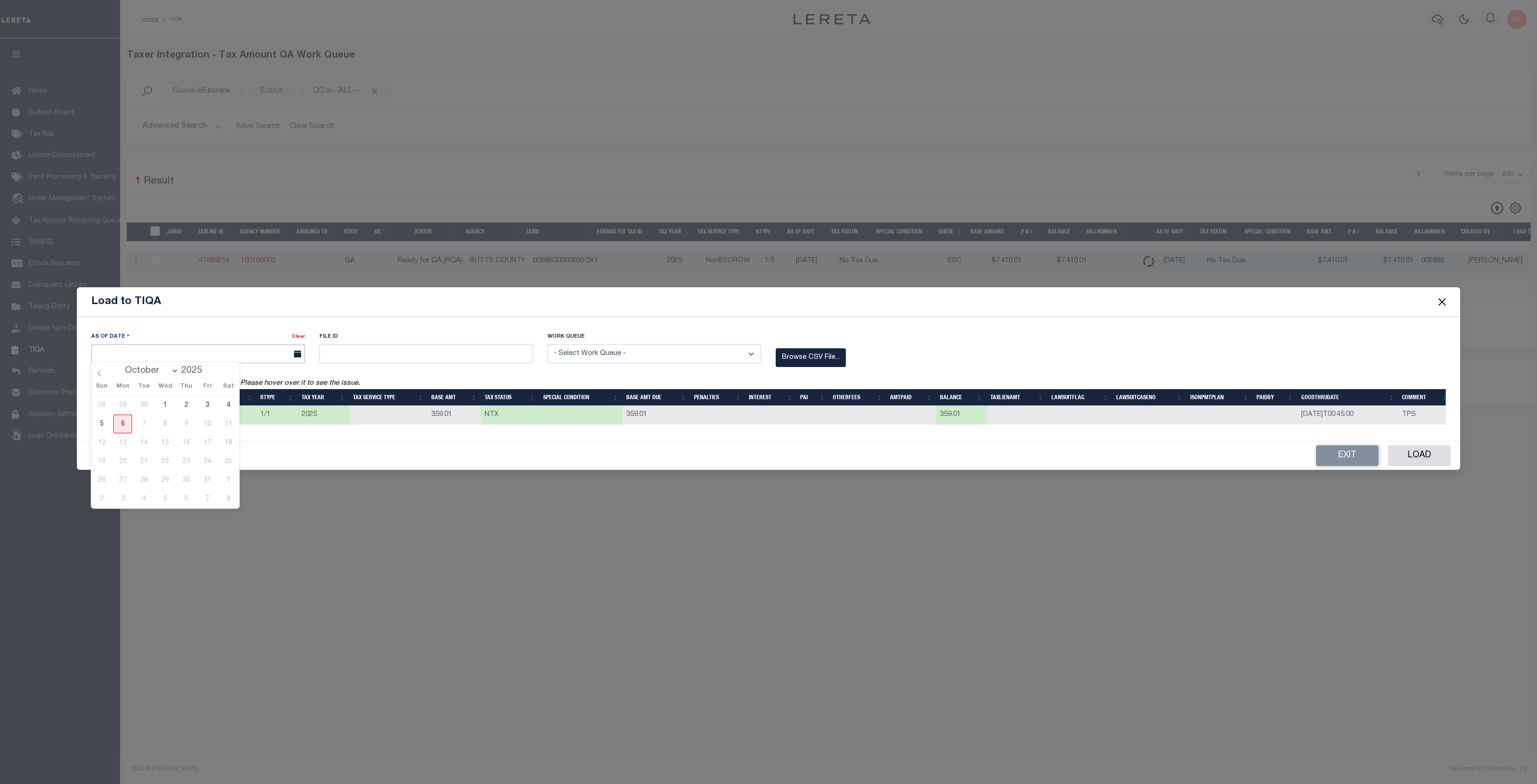
click at [196, 354] on input "text" at bounding box center [198, 354] width 214 height 18
click at [124, 419] on span "6" at bounding box center [123, 424] width 18 height 18
type input "[DATE]"
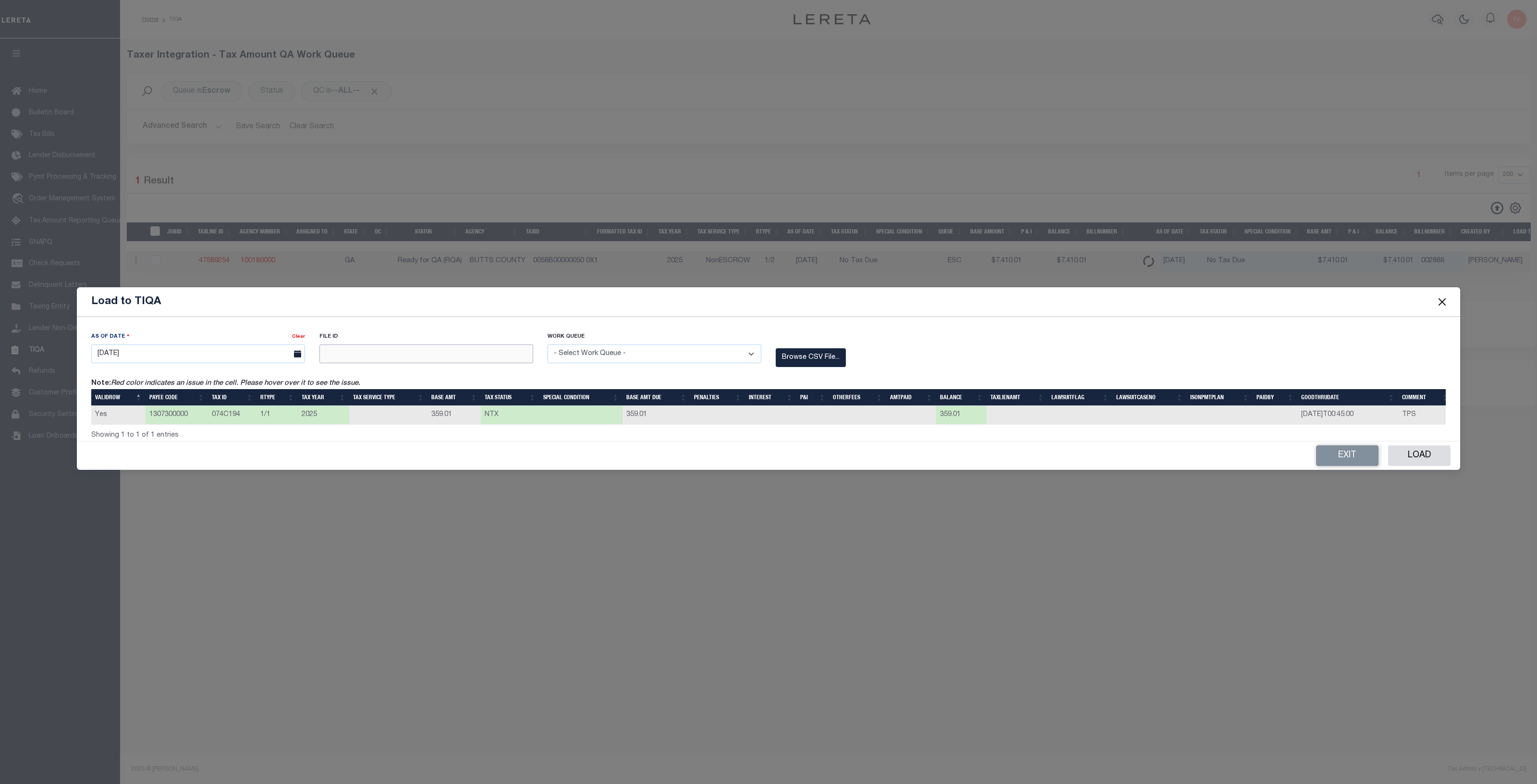
click at [356, 355] on input "text" at bounding box center [427, 354] width 214 height 18
type input "7410"
click at [587, 351] on select "- Select Work Queue - Delinquent Escrow" at bounding box center [654, 354] width 214 height 18
select select "ESC"
click at [547, 345] on select "- Select Work Queue - Delinquent Escrow" at bounding box center [654, 354] width 214 height 18
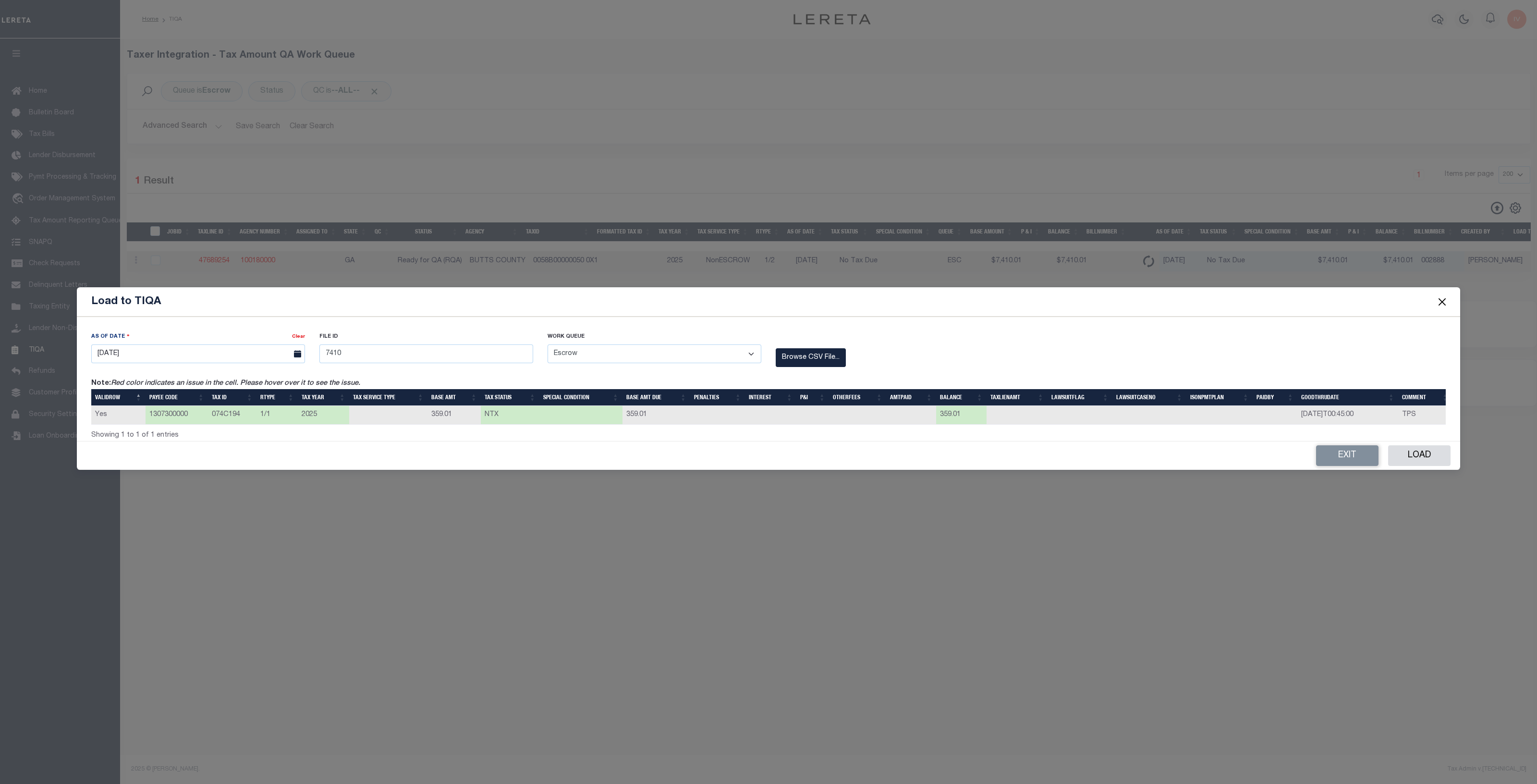
drag, startPoint x: 792, startPoint y: 354, endPoint x: 1062, endPoint y: 369, distance: 270.4
click at [1042, 369] on div "As Of Date Clear 10/06/2025 File ID 7410 Work Queue - Select Work Queue -" at bounding box center [768, 355] width 1369 height 47
click at [1410, 451] on button "Load" at bounding box center [1420, 455] width 63 height 20
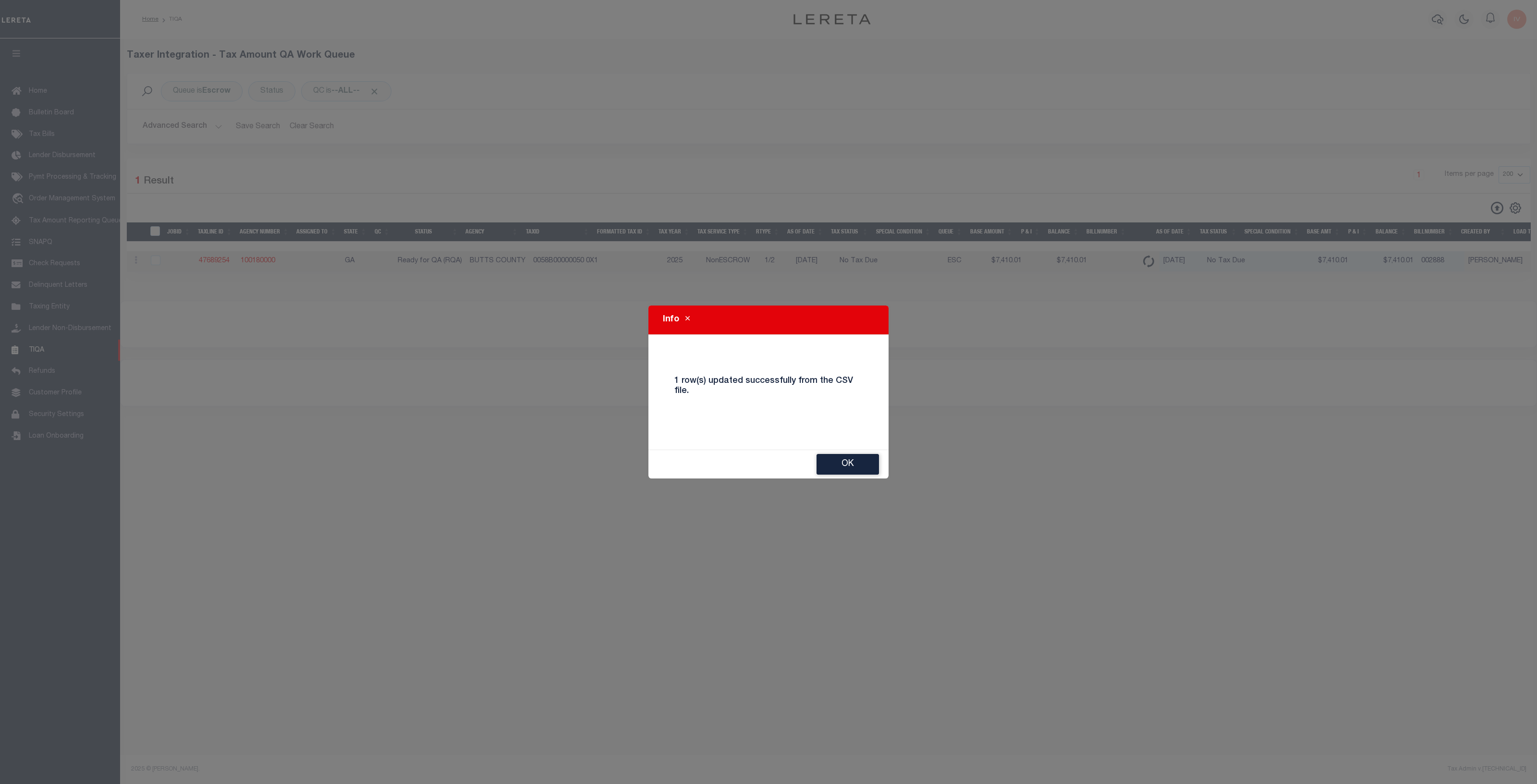
click at [852, 450] on div "Ok" at bounding box center [768, 463] width 241 height 29
click at [851, 460] on button "Ok" at bounding box center [848, 464] width 63 height 20
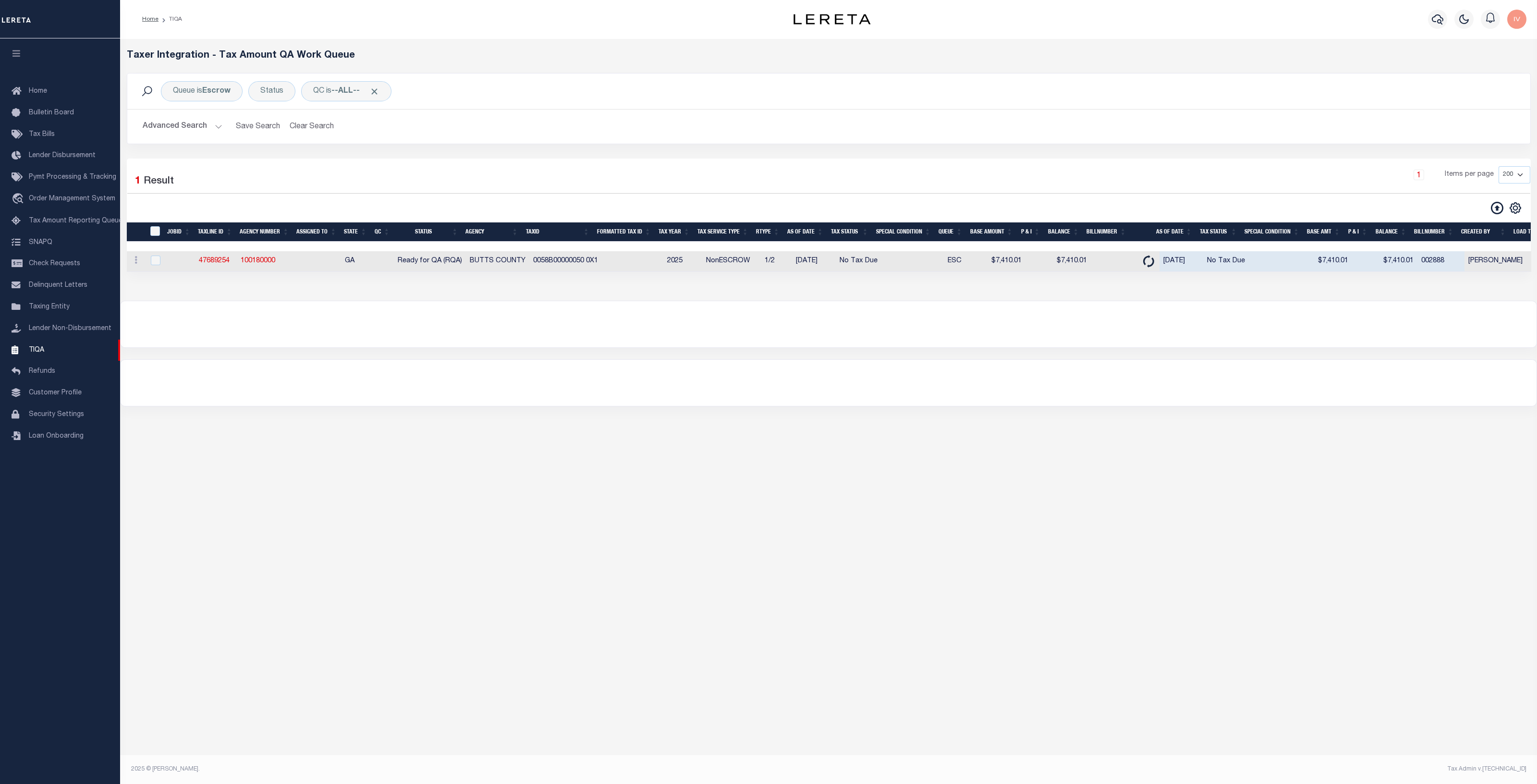
click at [1018, 395] on div at bounding box center [828, 382] width 1416 height 46
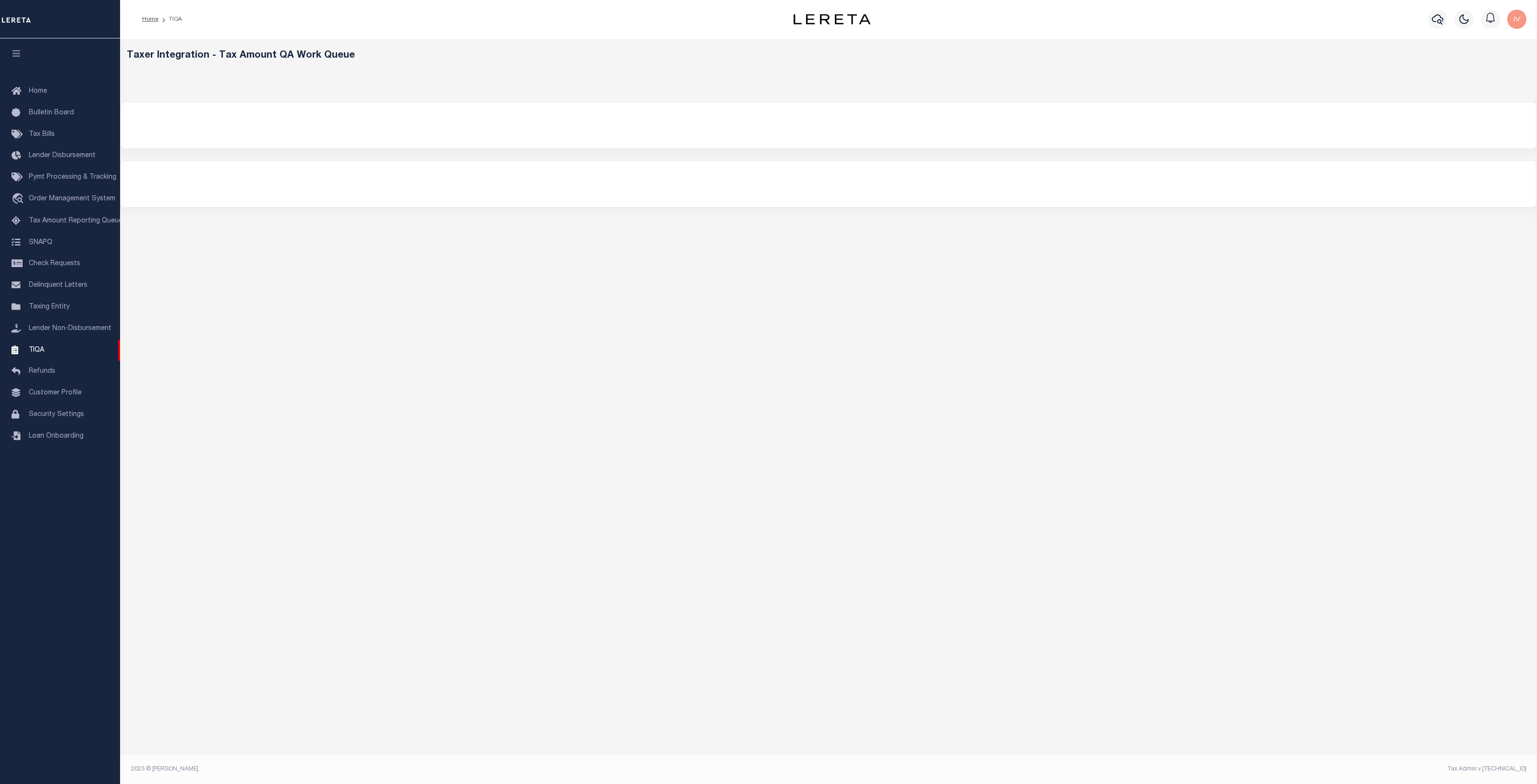
select select "200"
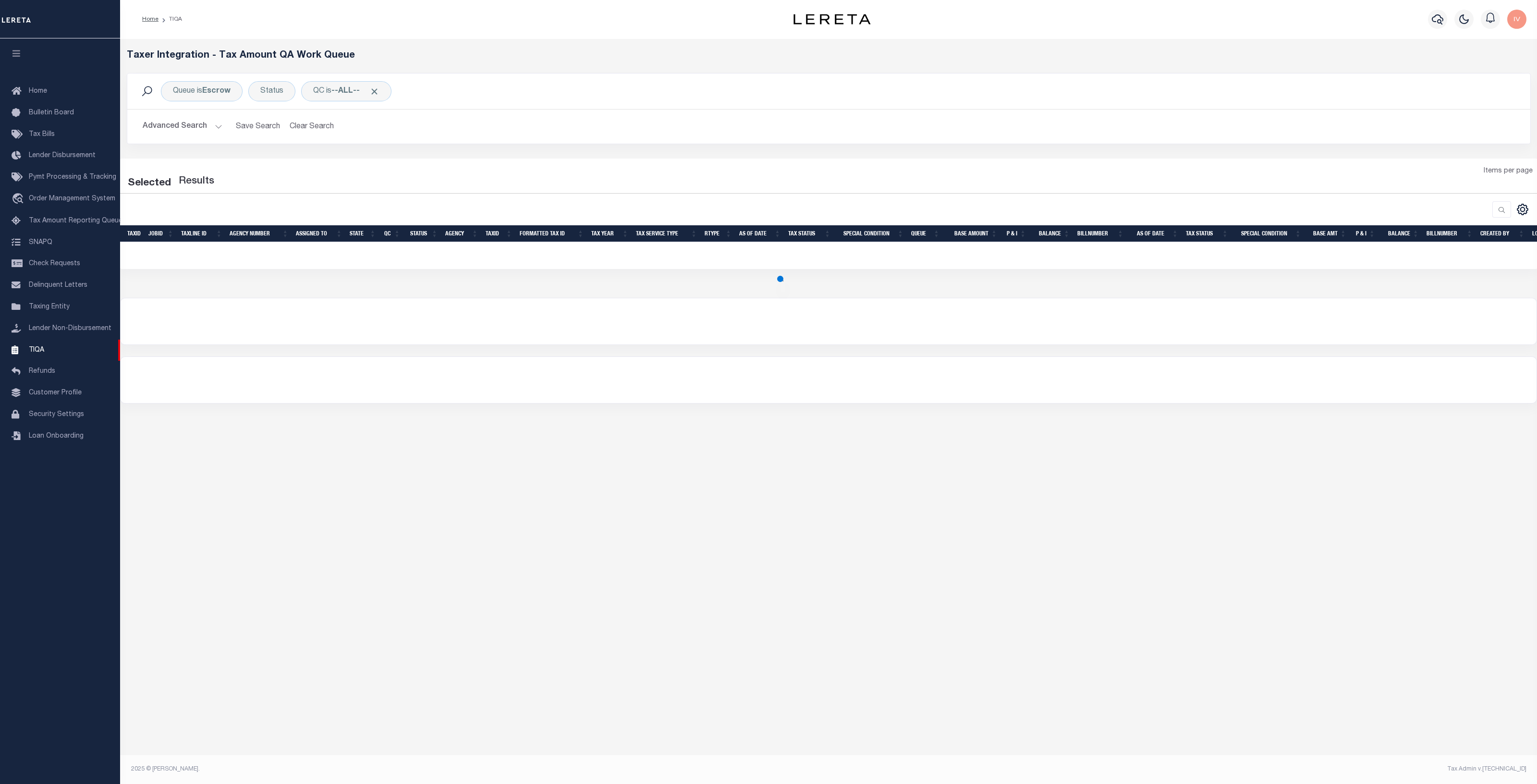
select select "200"
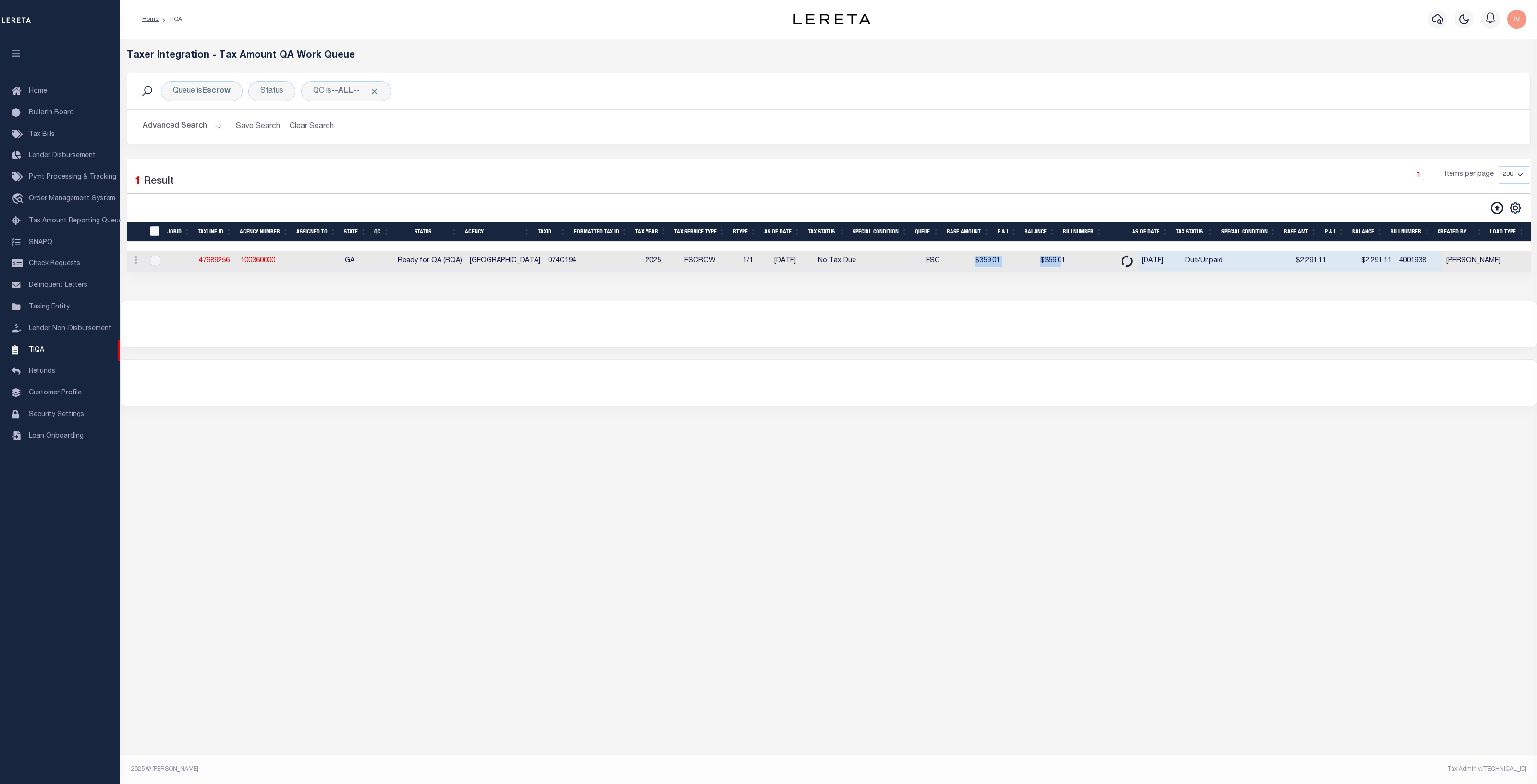
drag, startPoint x: 1053, startPoint y: 263, endPoint x: 966, endPoint y: 260, distance: 87.1
click at [966, 260] on tr "ACTIONS View Detail Delete View in [GEOGRAPHIC_DATA] 47689256 100360000 GA Read…" at bounding box center [979, 262] width 1704 height 20
click at [1011, 300] on div "Loading... Taxer Integration - Tax Amount QA Work Queue Queue is Escrow Status …" at bounding box center [828, 170] width 1417 height 263
drag, startPoint x: 1064, startPoint y: 269, endPoint x: 951, endPoint y: 259, distance: 113.4
click at [951, 259] on tr "ACTIONS View Detail Delete View in [GEOGRAPHIC_DATA] 47689256 100360000 GA Read…" at bounding box center [979, 262] width 1704 height 20
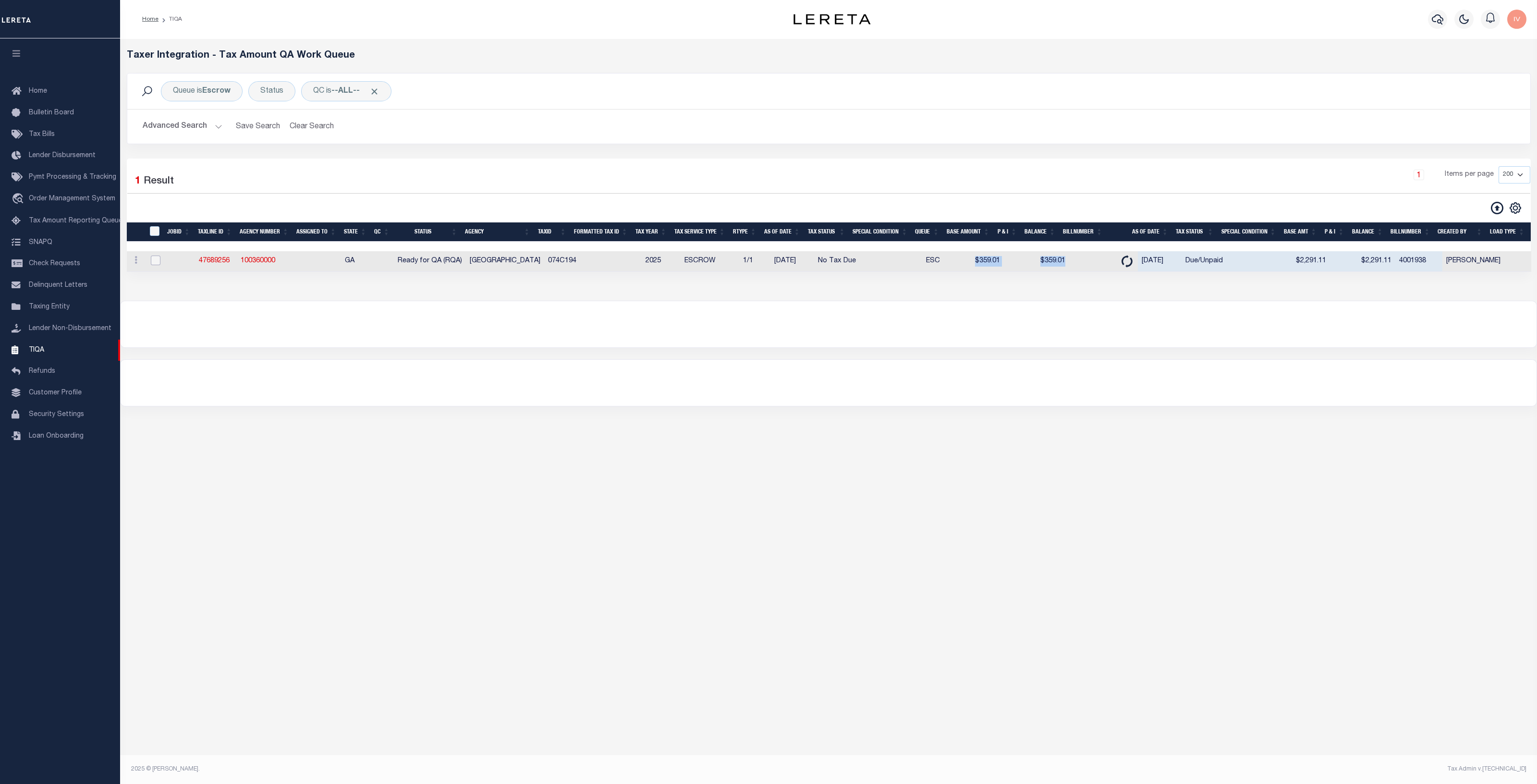
click at [154, 259] on input "checkbox" at bounding box center [156, 260] width 9 height 9
checkbox input "true"
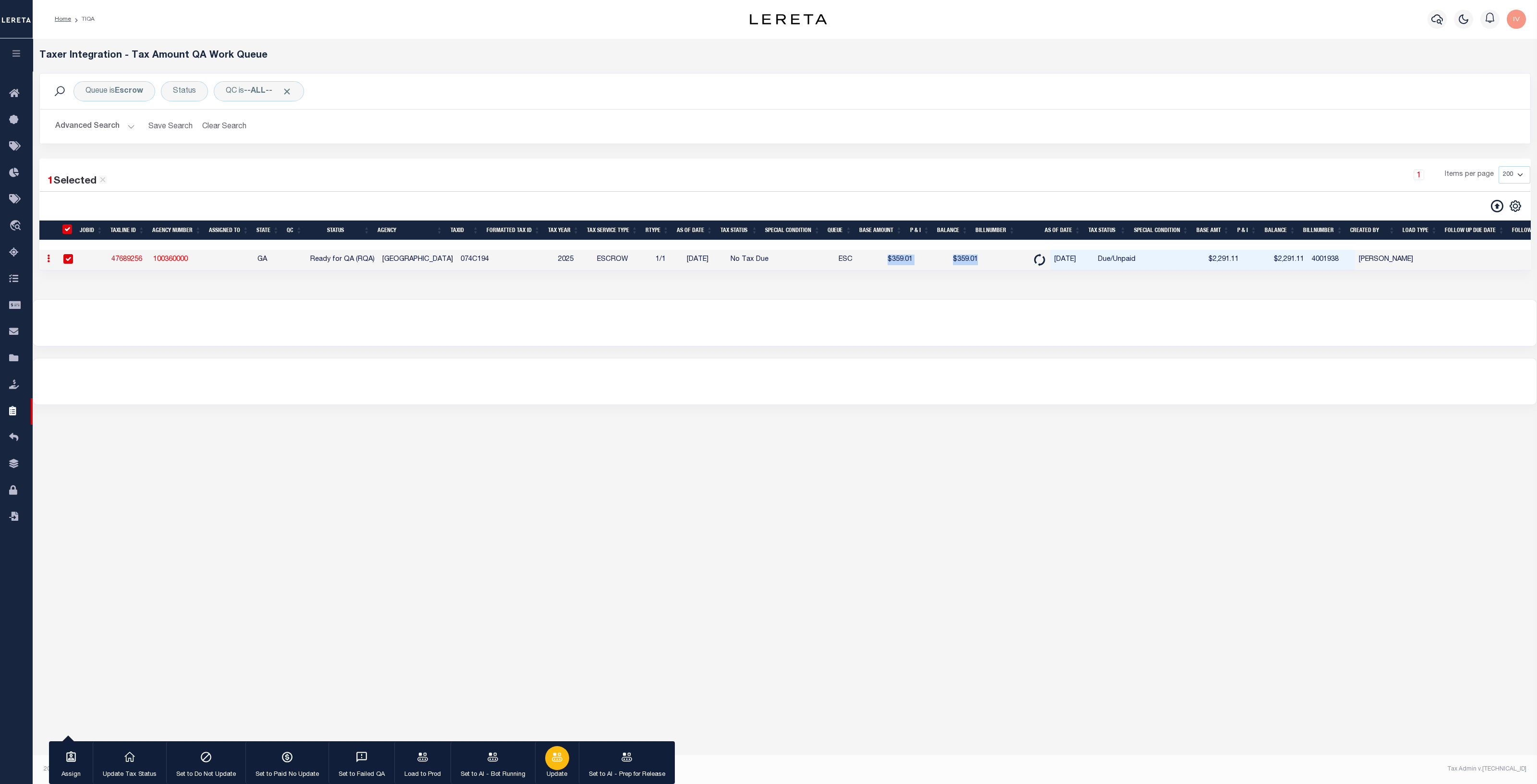
click at [551, 760] on icon "button" at bounding box center [557, 757] width 13 height 13
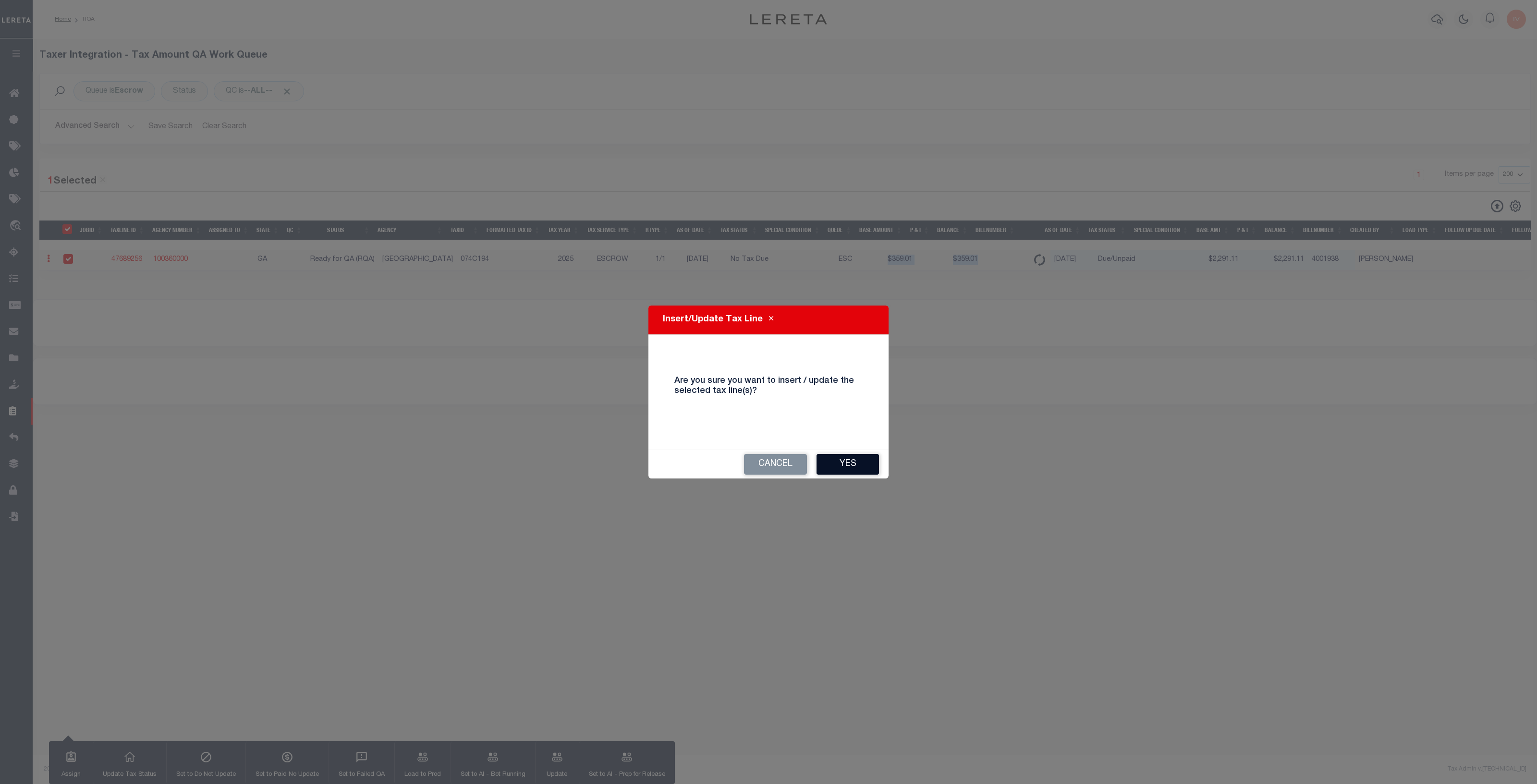
click at [852, 462] on button "Yes" at bounding box center [848, 464] width 63 height 20
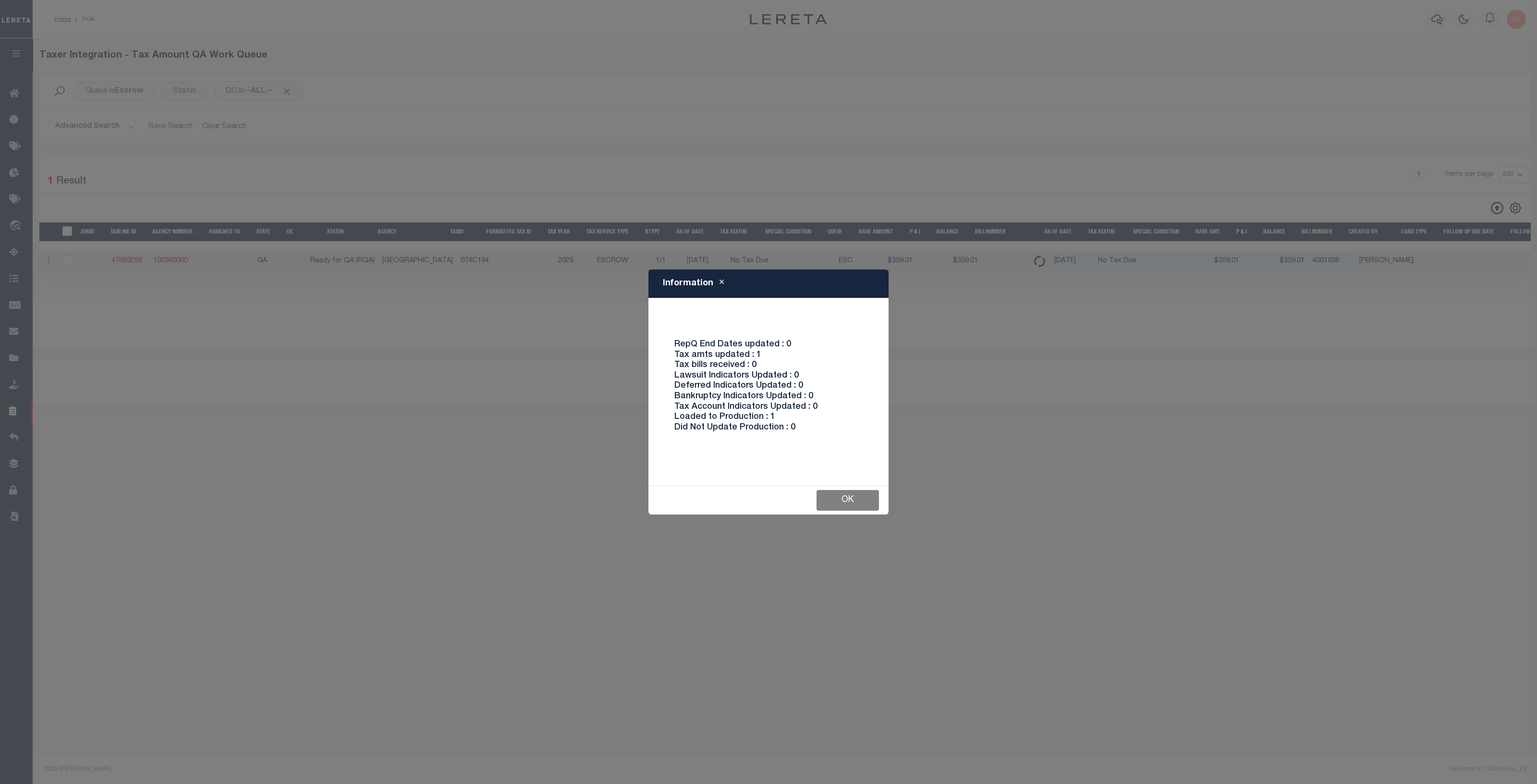
click at [841, 503] on button "Ok" at bounding box center [848, 500] width 63 height 20
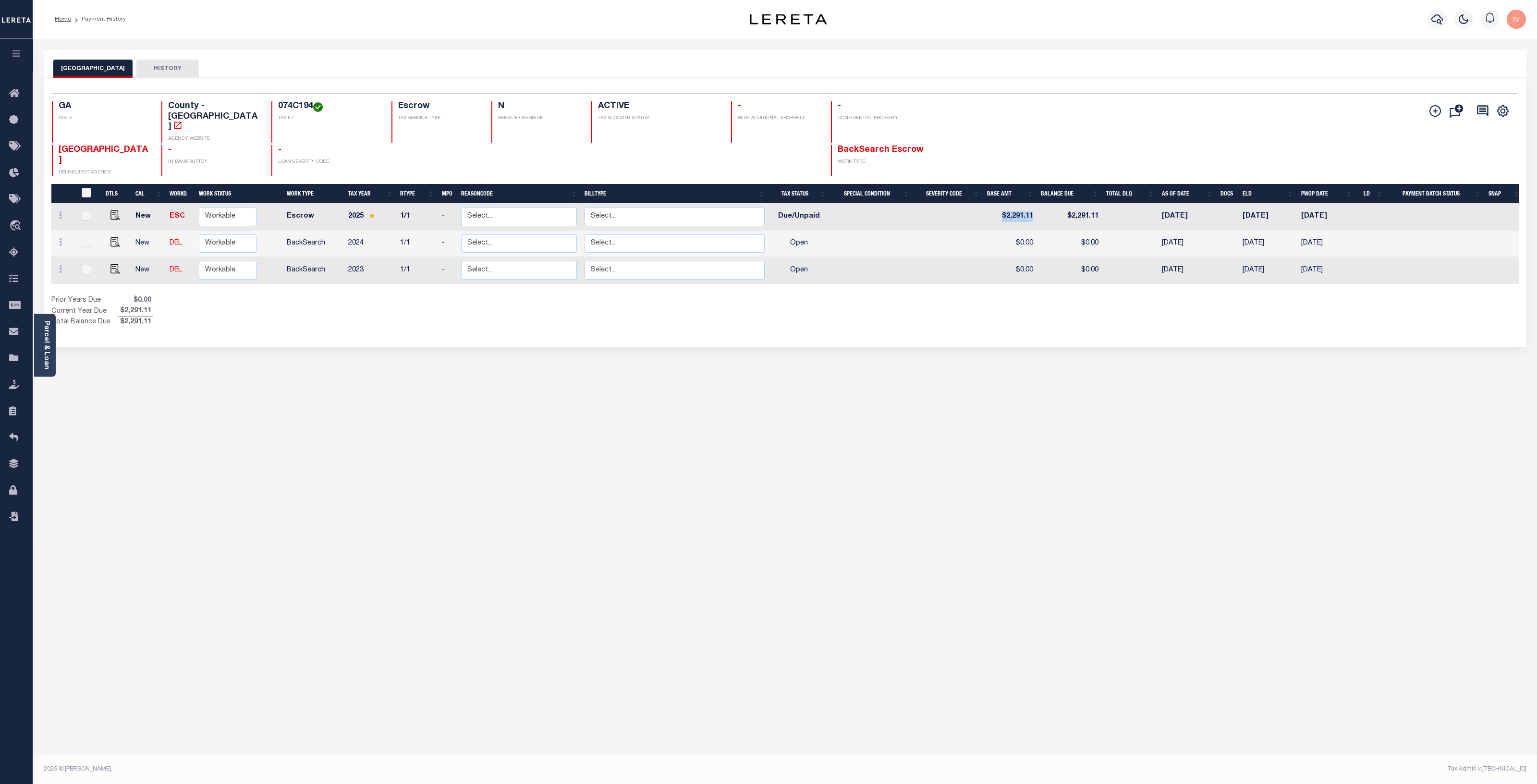
drag, startPoint x: 1004, startPoint y: 195, endPoint x: 1036, endPoint y: 193, distance: 32.1
click at [1036, 204] on td "$2,291.11" at bounding box center [1010, 216] width 53 height 27
checkbox input "true"
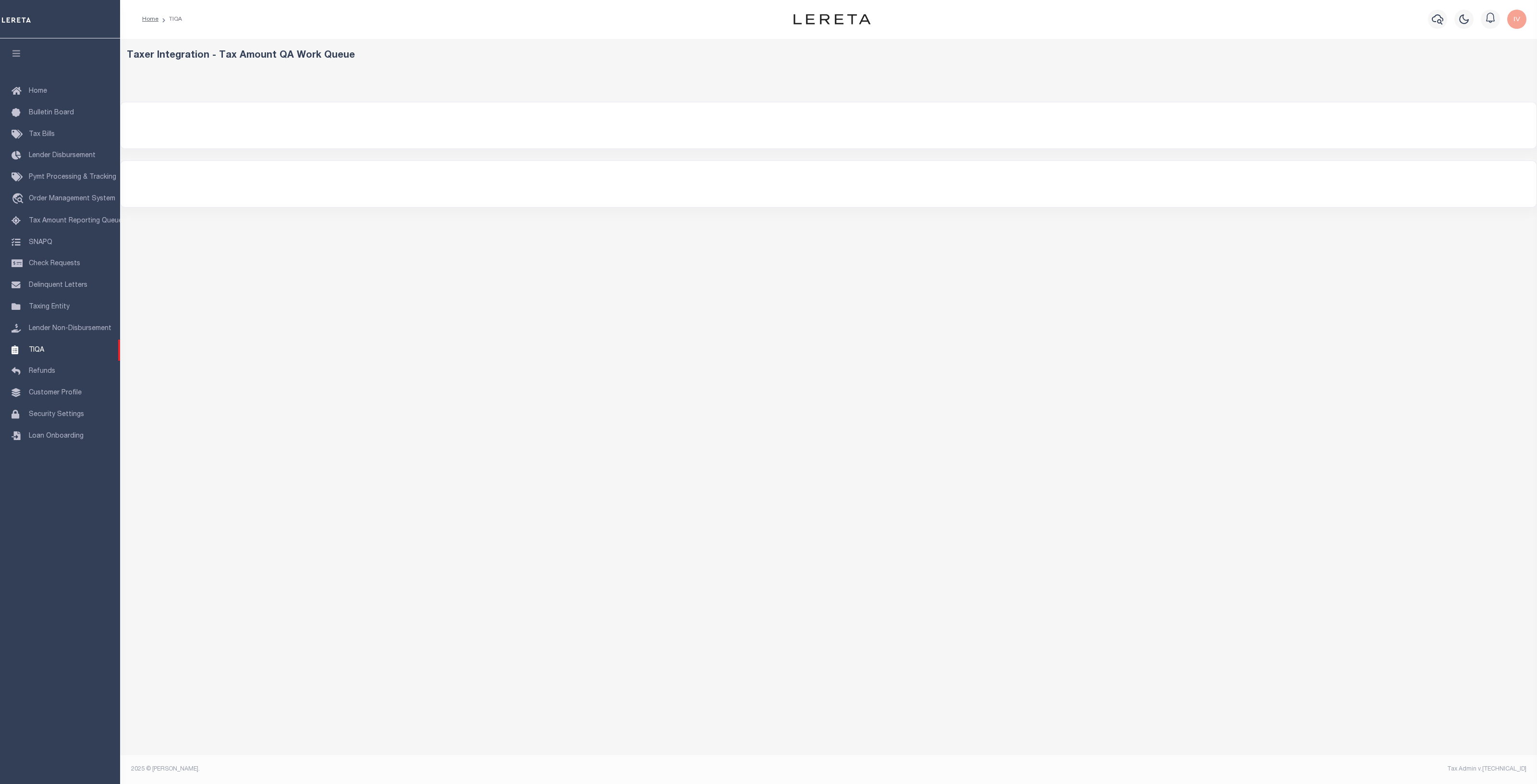
select select "200"
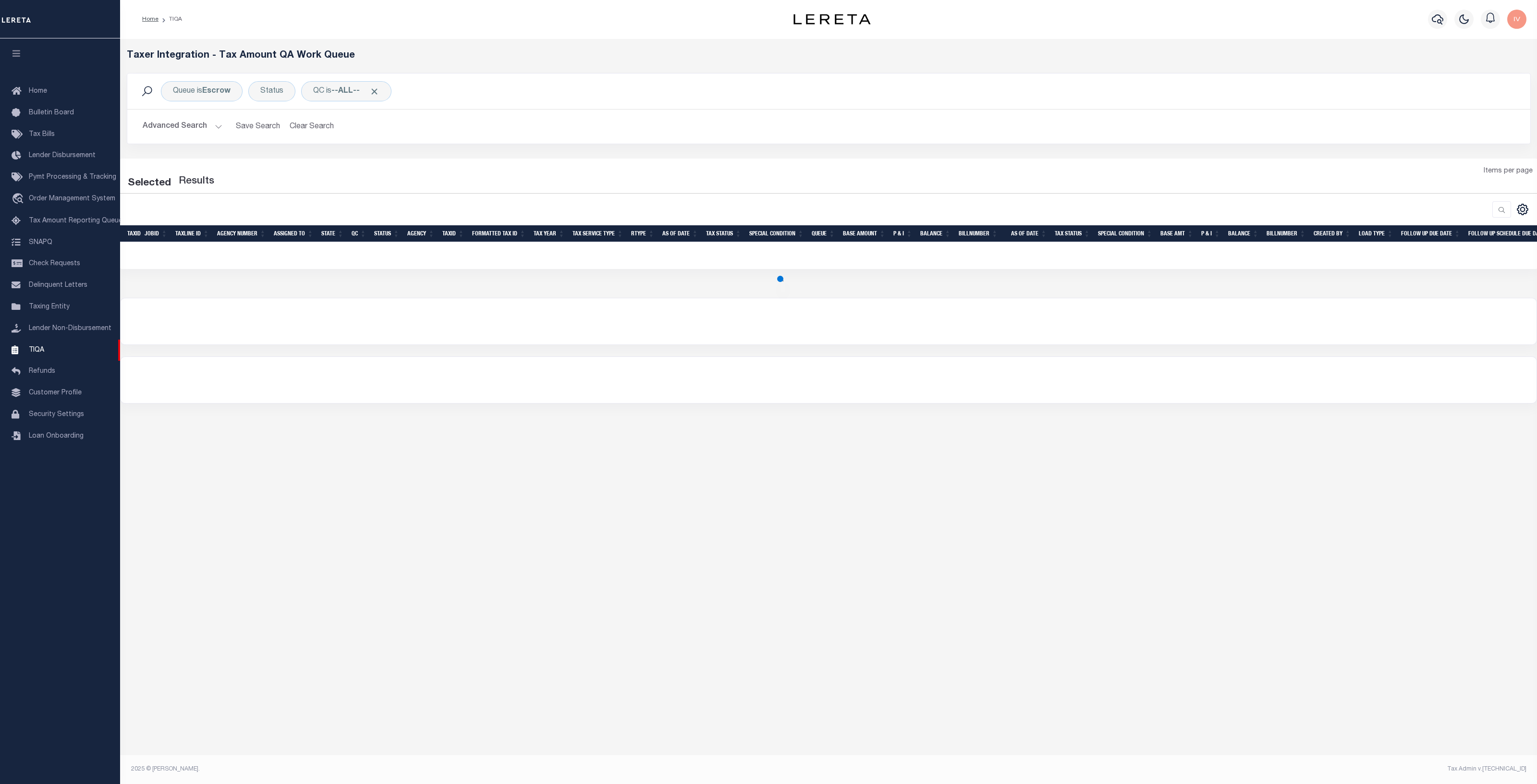
select select "200"
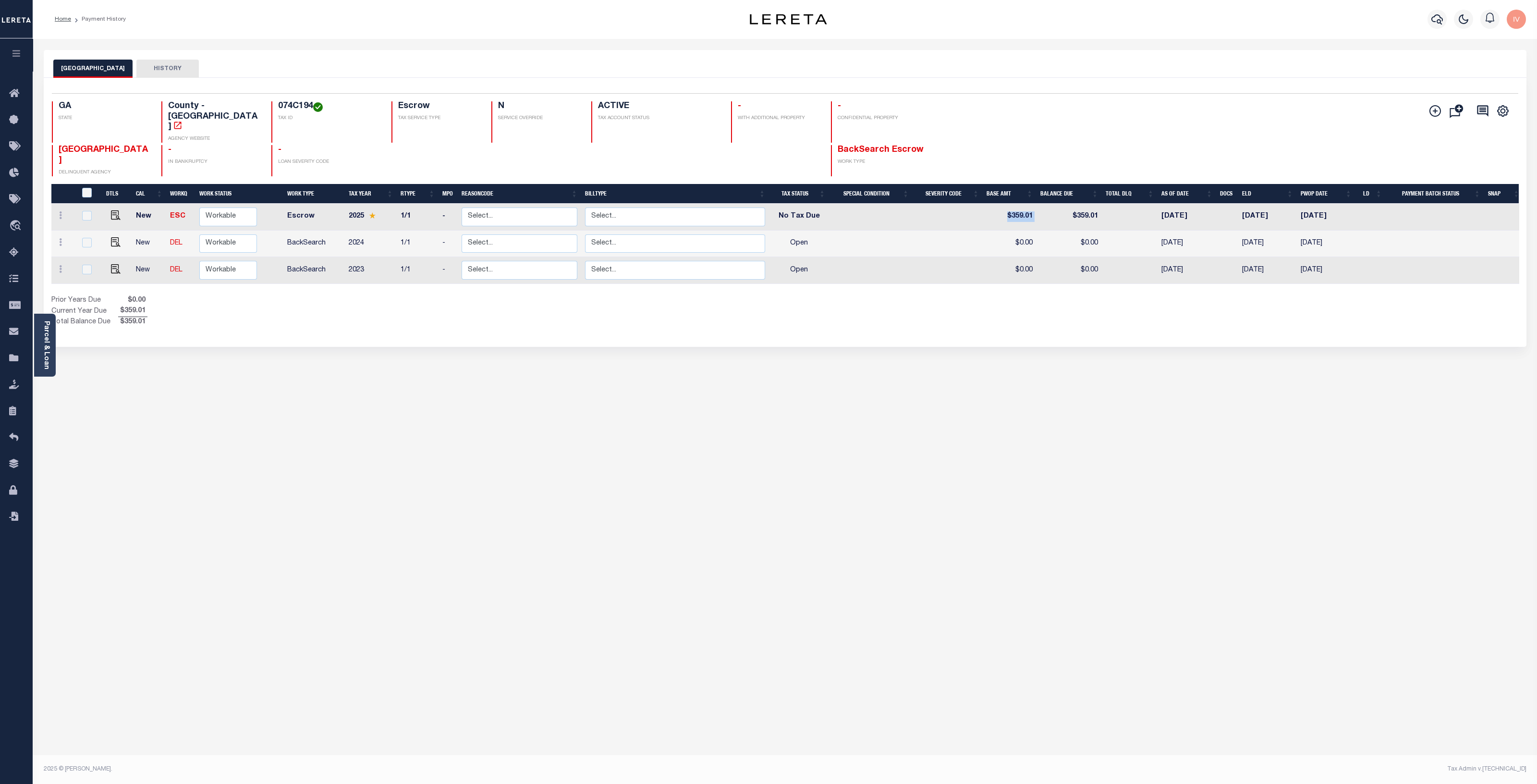
drag, startPoint x: 1019, startPoint y: 196, endPoint x: 1062, endPoint y: 211, distance: 45.5
click at [1064, 210] on tr "New ESC Non Workable Workable Escrow 2025 1/1 - Select... Payment Reversal Taxa…" at bounding box center [788, 216] width 1472 height 27
drag, startPoint x: 834, startPoint y: 197, endPoint x: 762, endPoint y: 189, distance: 72.4
click at [762, 204] on tr "New ESC Non Workable Workable Escrow 2025 1/1 - Select... Payment Reversal Taxa…" at bounding box center [788, 216] width 1472 height 27
click at [757, 330] on div "Selected 3 Results 1 Items per page 25 50 100 GA STATE 074C194" at bounding box center [784, 212] width 1483 height 269
